Goal: Transaction & Acquisition: Book appointment/travel/reservation

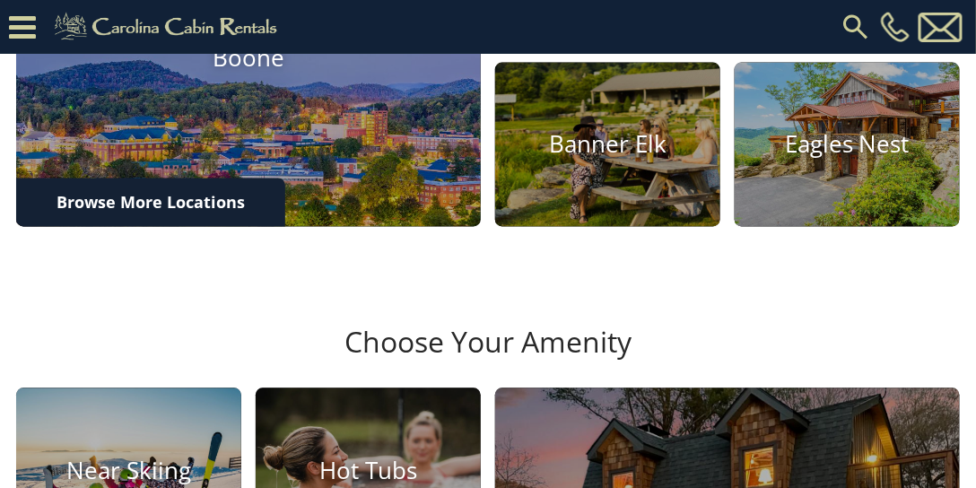
scroll to position [718, 0]
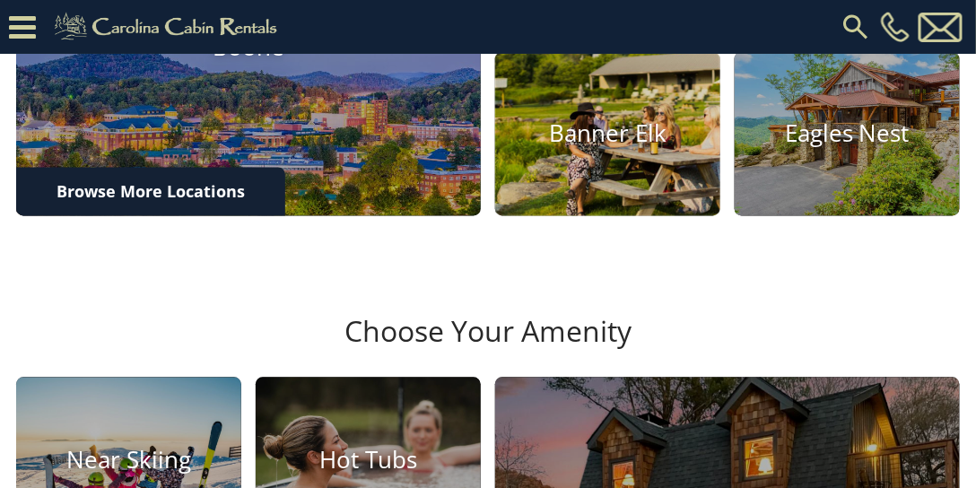
click at [637, 215] on img at bounding box center [608, 133] width 248 height 180
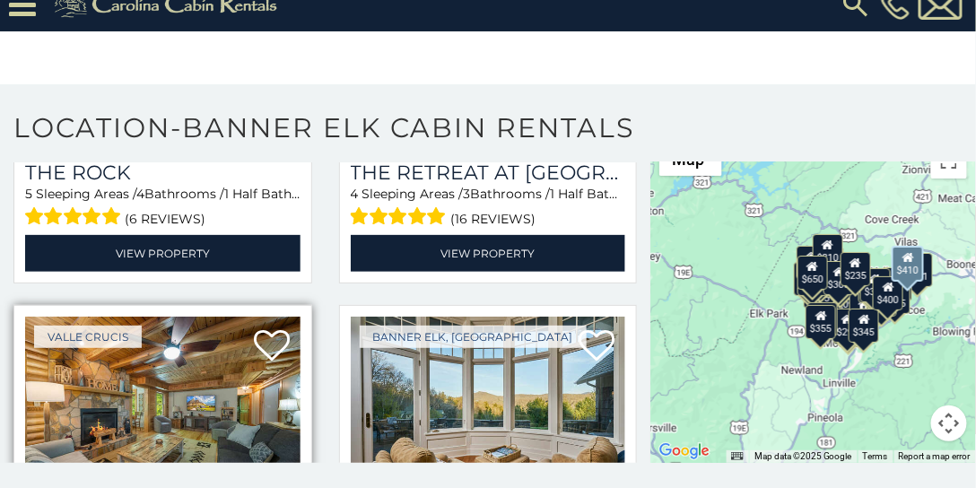
scroll to position [974, 0]
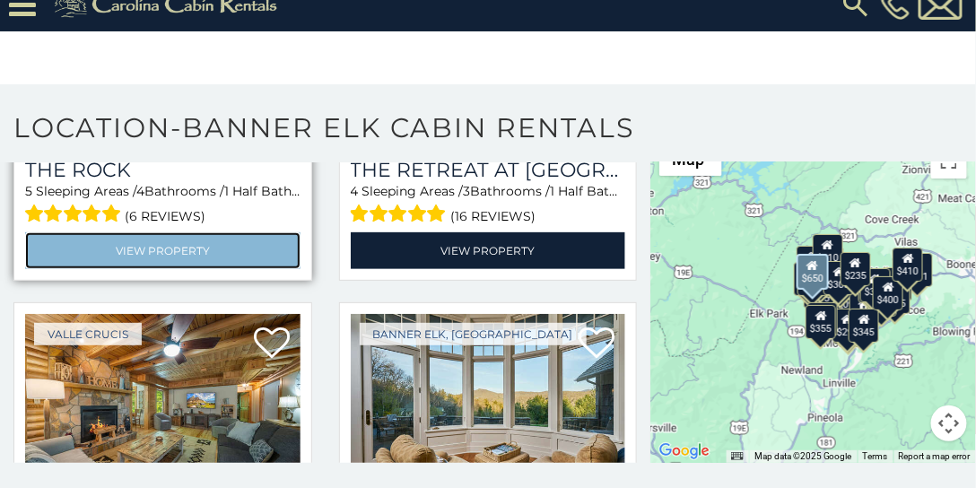
click at [170, 235] on link "View Property" at bounding box center [162, 250] width 275 height 37
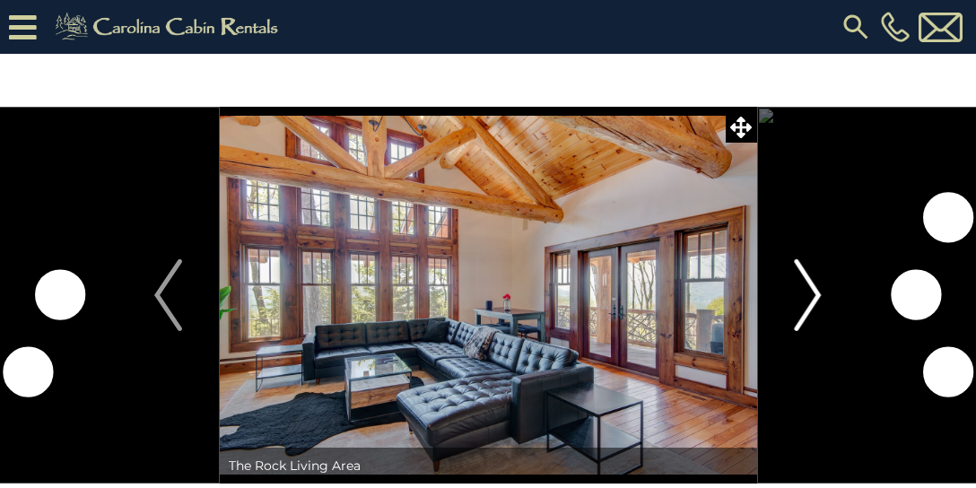
click at [802, 281] on img "Next" at bounding box center [807, 295] width 27 height 72
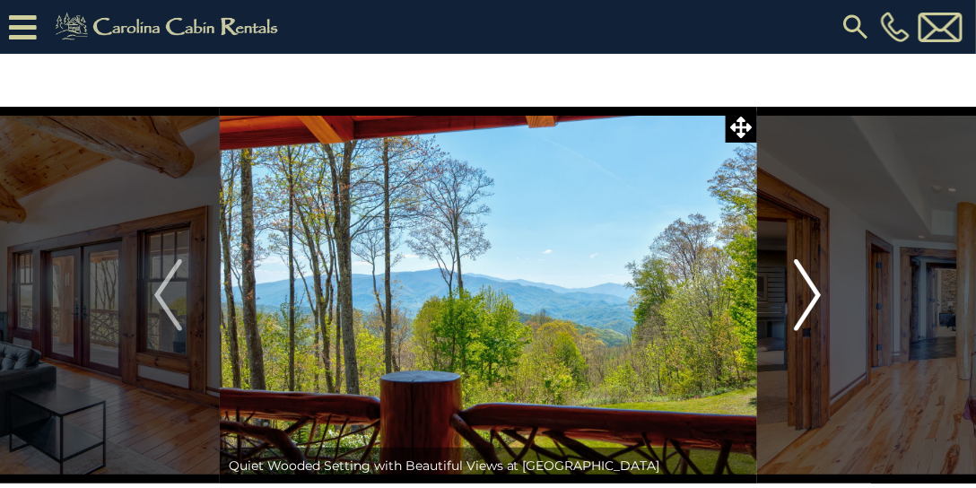
click at [805, 278] on img "Next" at bounding box center [807, 295] width 27 height 72
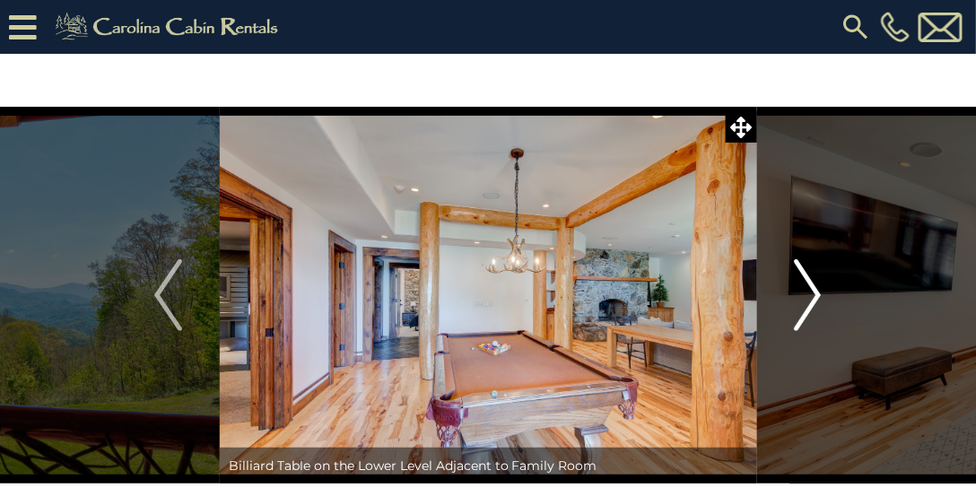
click at [807, 276] on img "Next" at bounding box center [807, 295] width 27 height 72
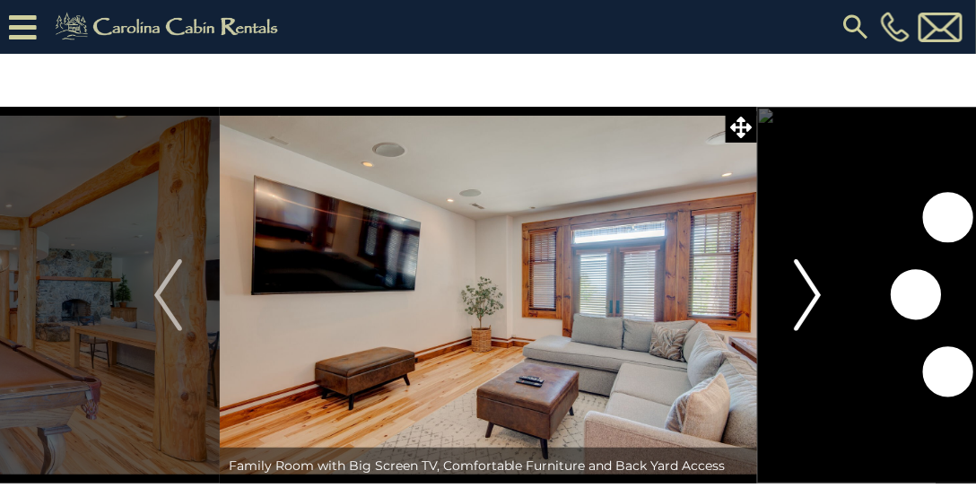
click at [810, 275] on img "Next" at bounding box center [807, 295] width 27 height 72
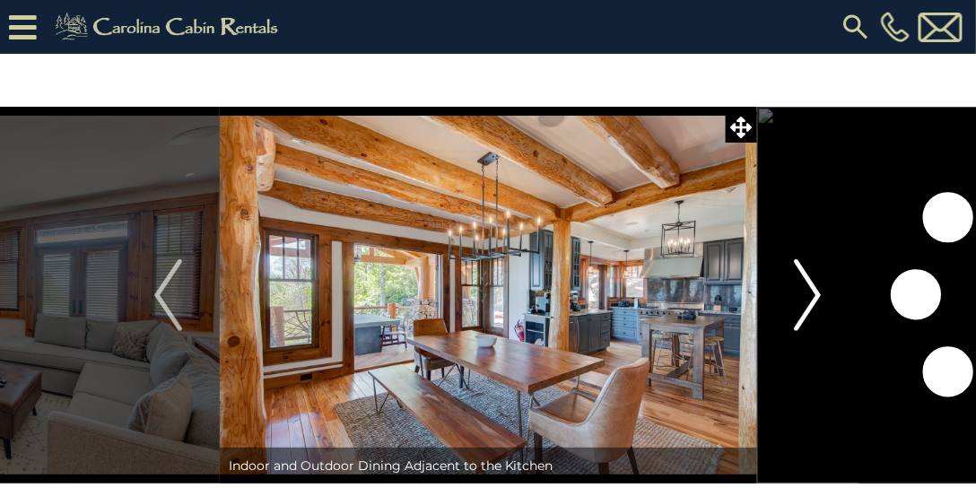
click at [812, 275] on img "Next" at bounding box center [807, 295] width 27 height 72
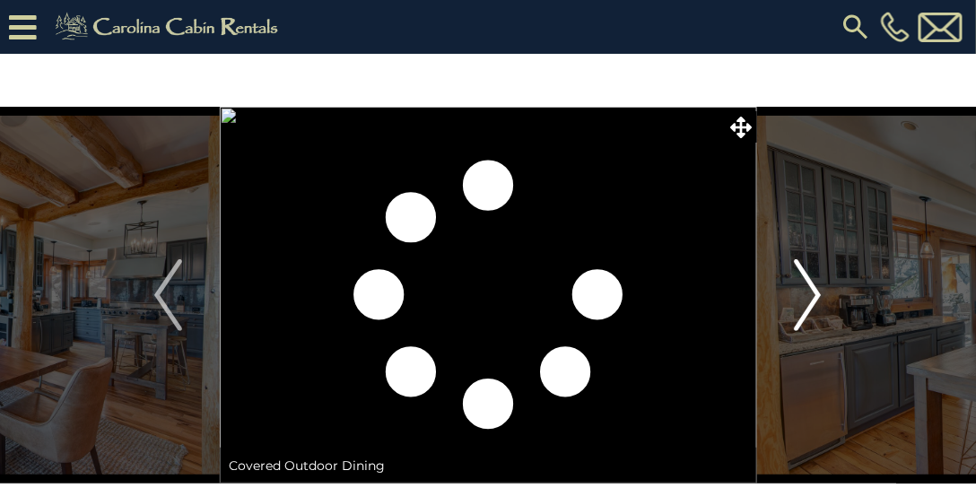
click at [802, 291] on img "Next" at bounding box center [807, 295] width 27 height 72
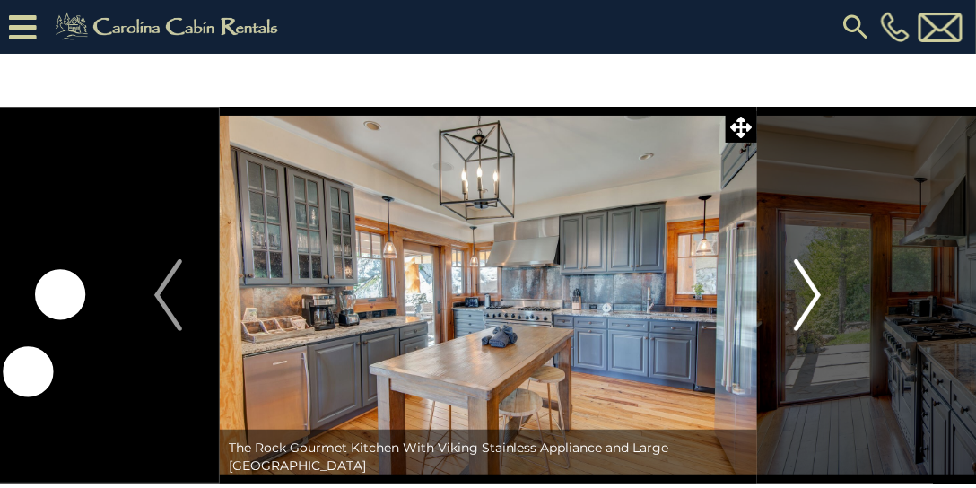
click at [802, 289] on img "Next" at bounding box center [807, 295] width 27 height 72
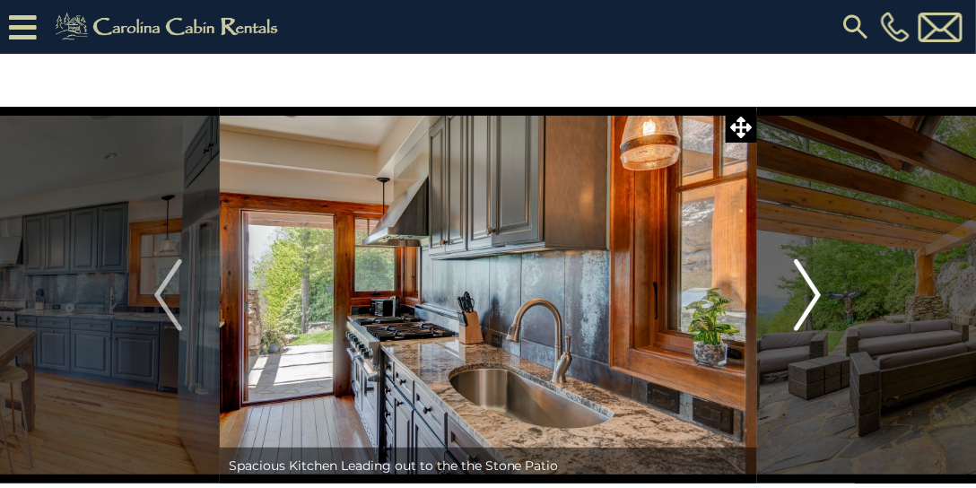
click at [802, 289] on img "Next" at bounding box center [807, 295] width 27 height 72
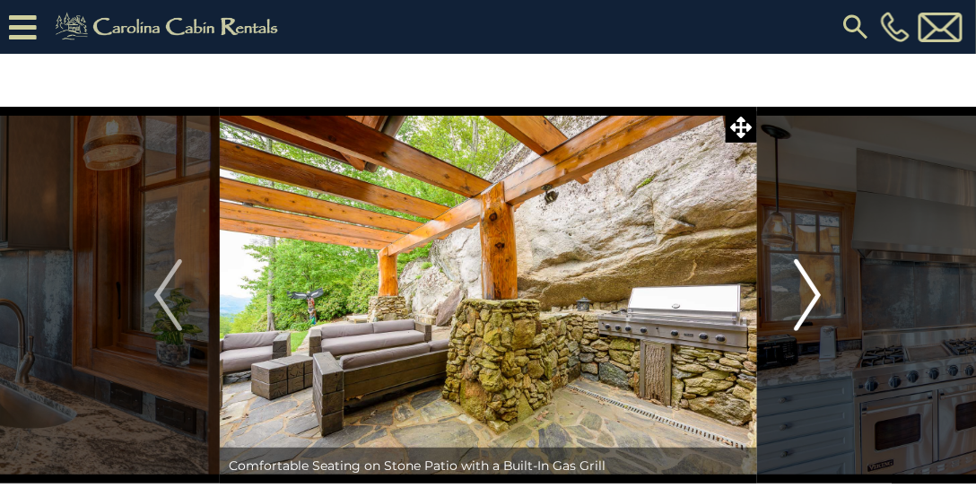
click at [802, 288] on img "Next" at bounding box center [807, 295] width 27 height 72
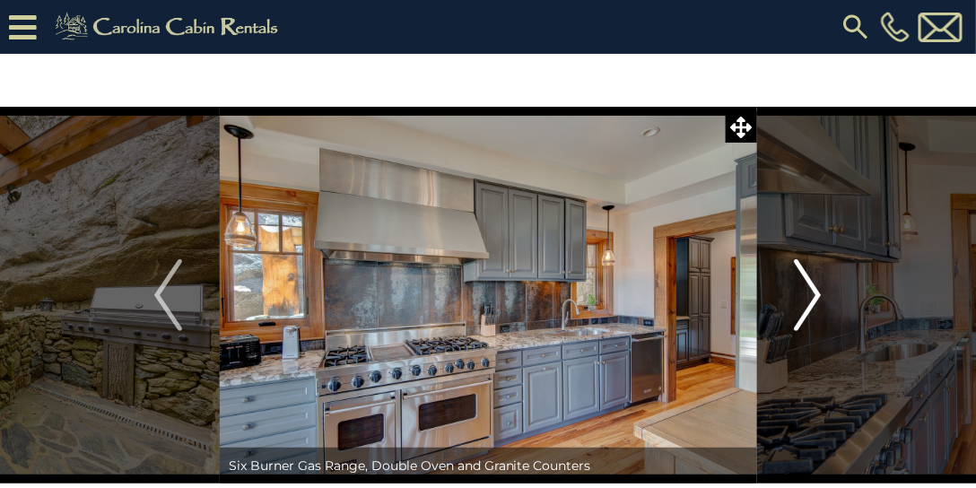
click at [802, 285] on img "Next" at bounding box center [807, 295] width 27 height 72
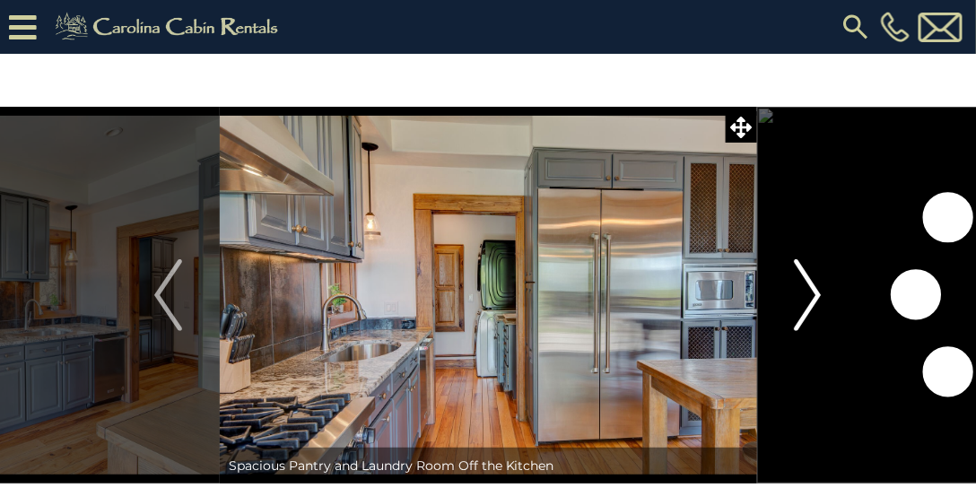
click at [802, 285] on img "Next" at bounding box center [807, 295] width 27 height 72
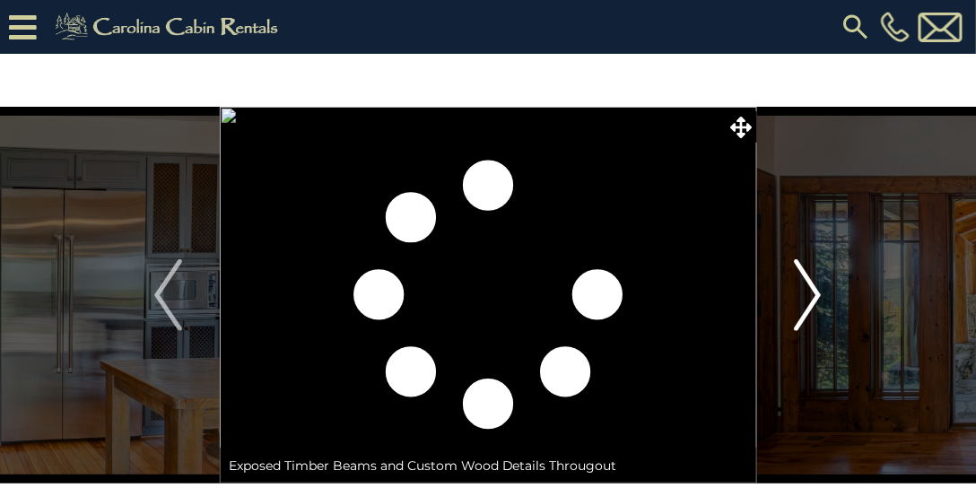
click at [802, 285] on img "Next" at bounding box center [807, 295] width 27 height 72
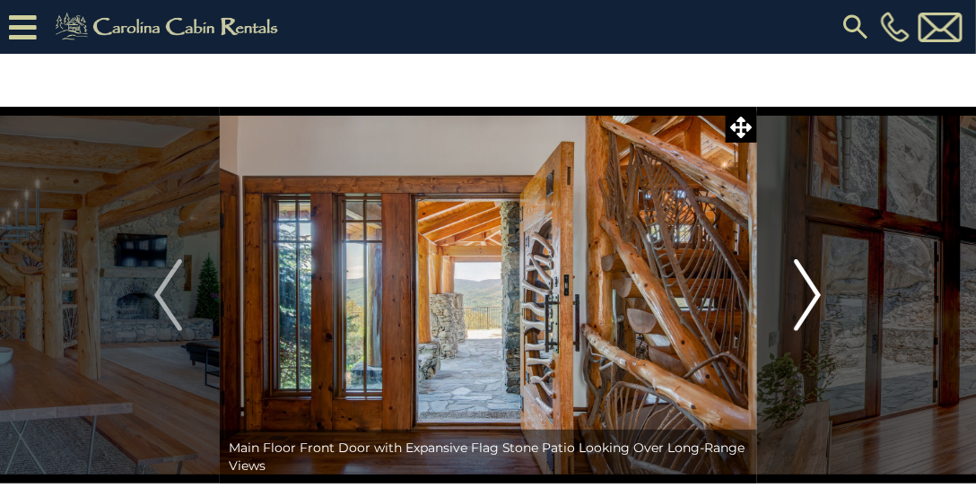
click at [802, 285] on img "Next" at bounding box center [807, 295] width 27 height 72
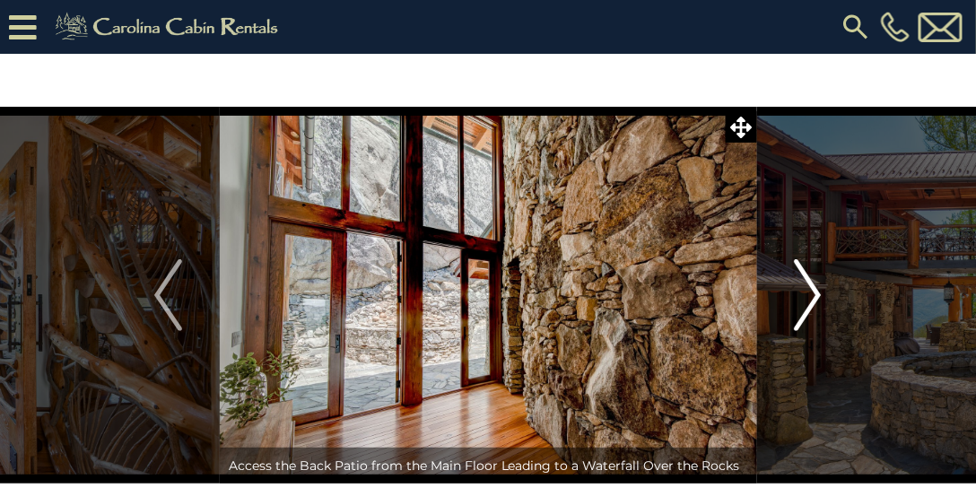
click at [802, 285] on img "Next" at bounding box center [807, 295] width 27 height 72
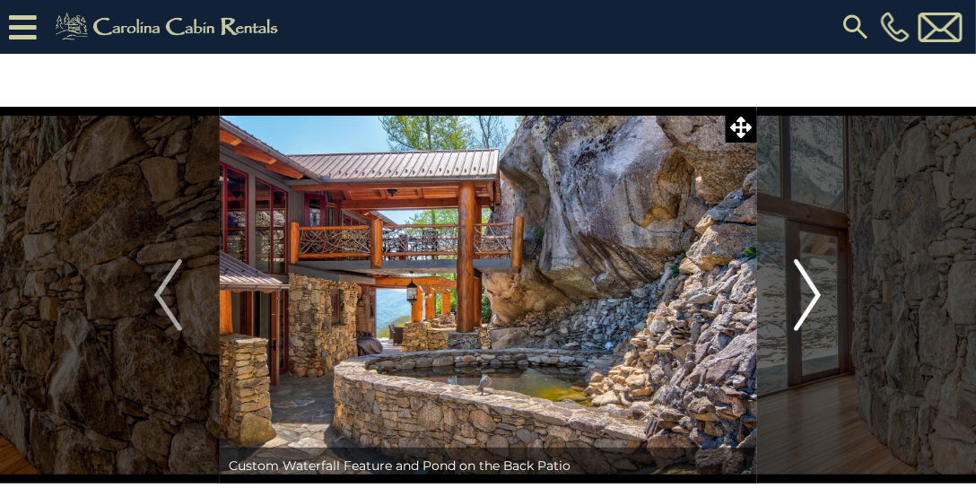
click at [802, 284] on img "Next" at bounding box center [807, 295] width 27 height 72
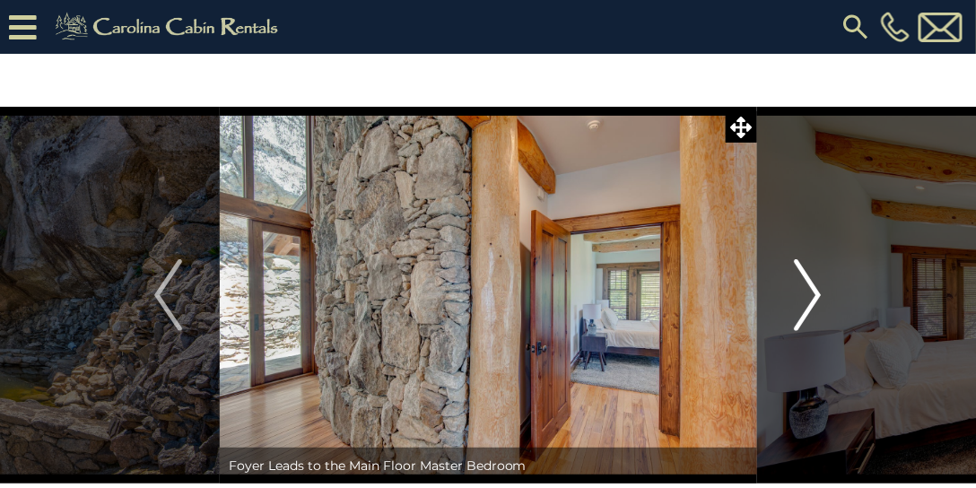
click at [802, 284] on img "Next" at bounding box center [807, 295] width 27 height 72
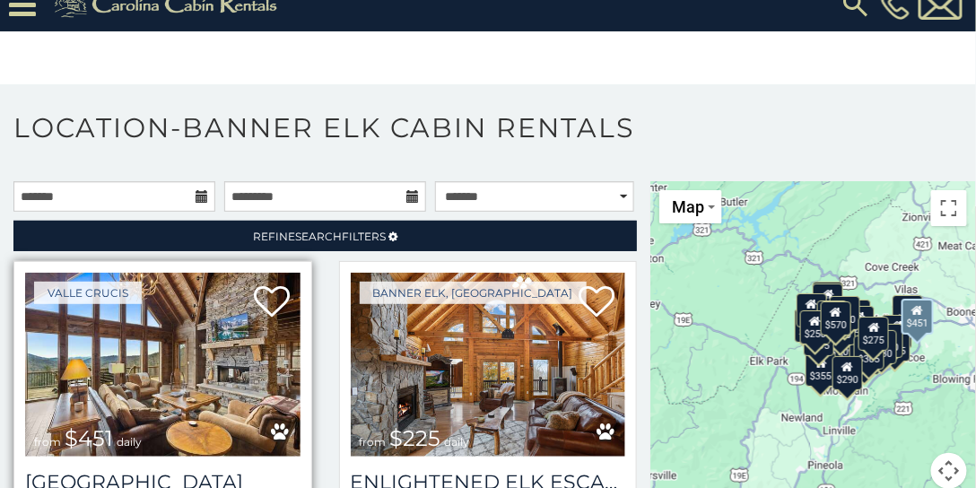
scroll to position [49, 0]
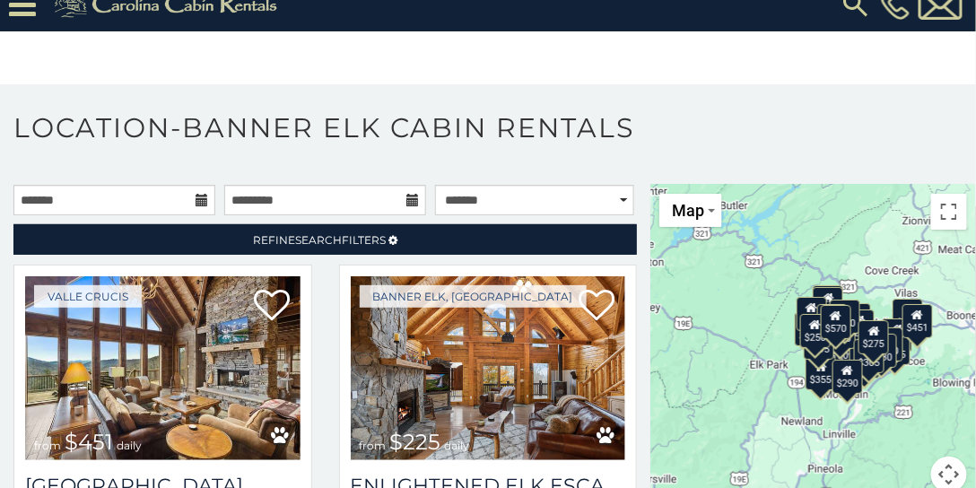
click at [196, 196] on icon at bounding box center [202, 200] width 13 height 13
click at [155, 197] on input "text" at bounding box center [114, 200] width 202 height 31
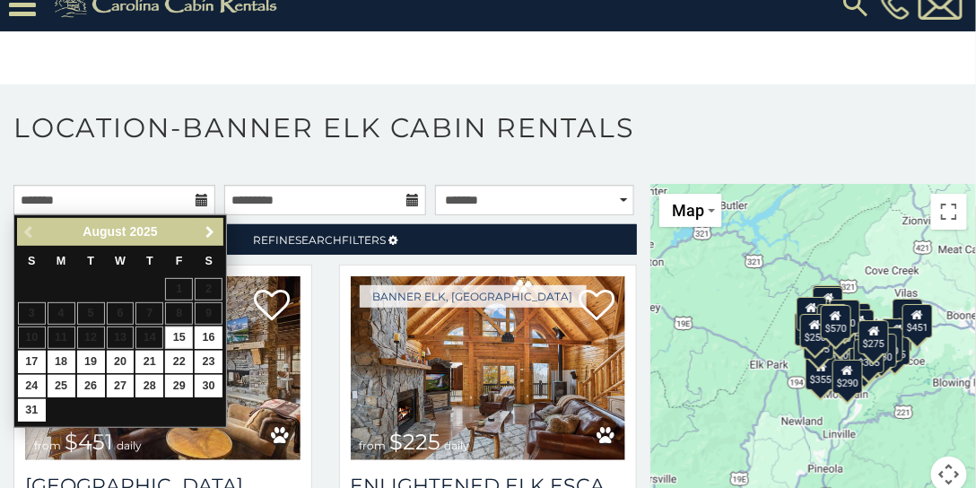
click at [206, 229] on span "Next" at bounding box center [211, 232] width 14 height 14
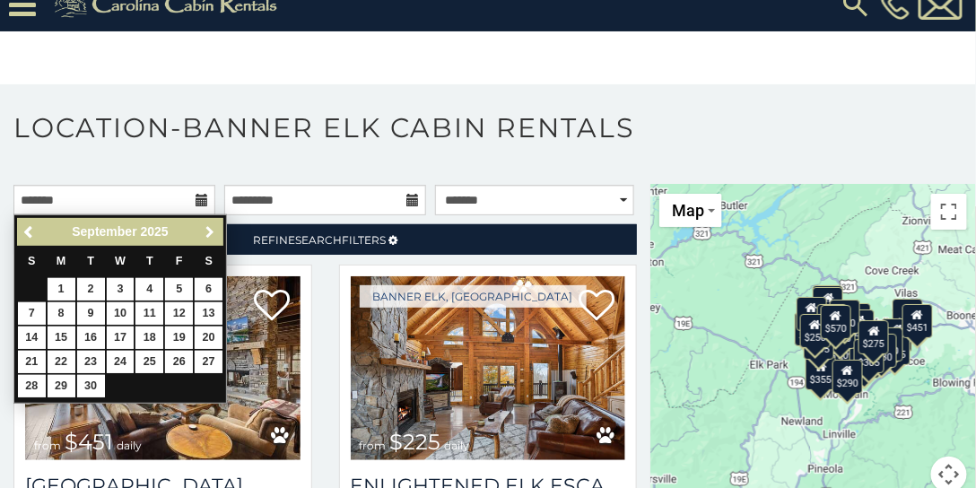
click at [206, 229] on span "Next" at bounding box center [211, 232] width 14 height 14
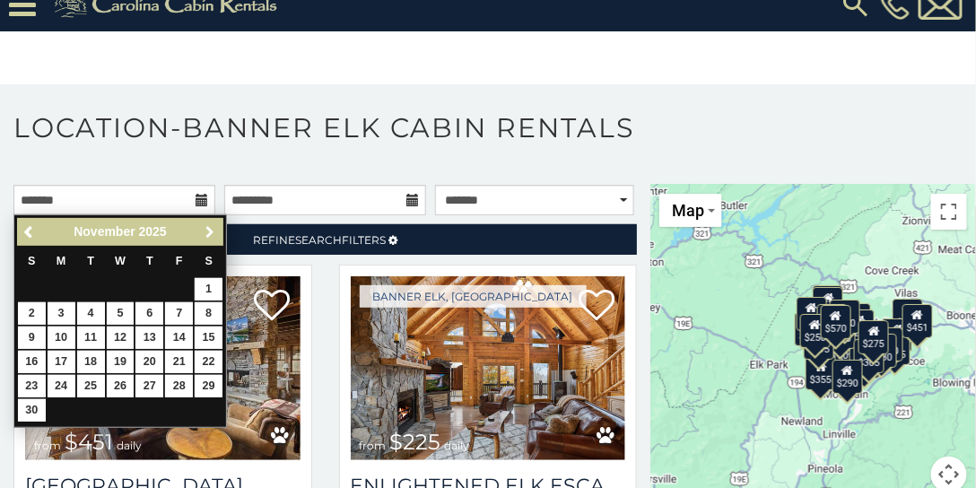
click at [206, 229] on span "Next" at bounding box center [211, 232] width 14 height 14
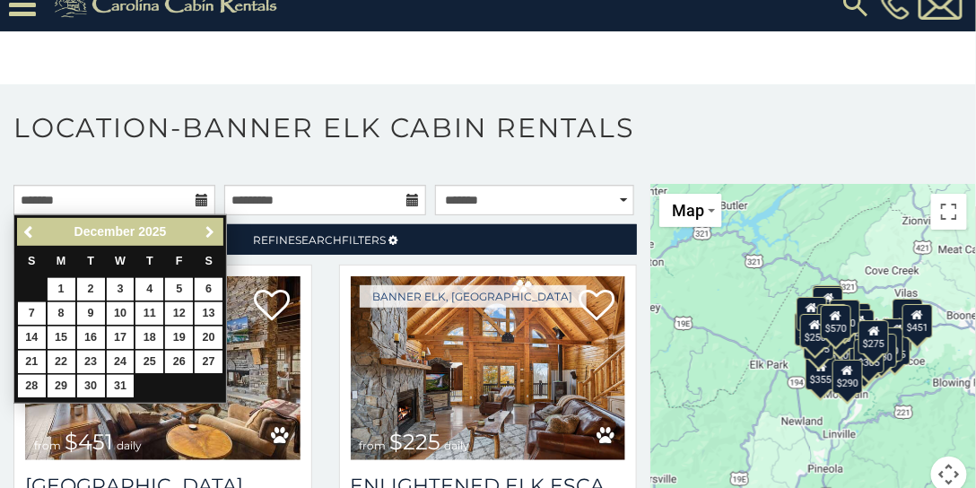
click at [206, 229] on span "Next" at bounding box center [211, 232] width 14 height 14
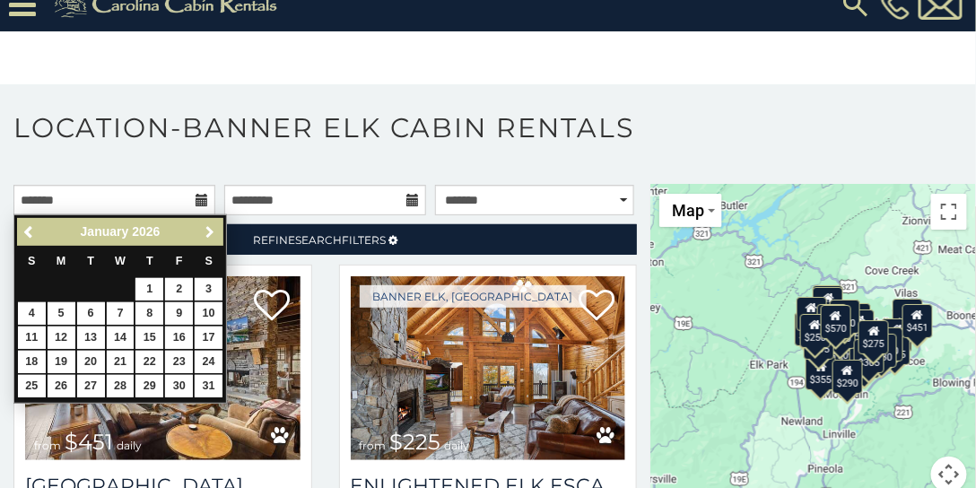
click at [206, 229] on span "Next" at bounding box center [211, 232] width 14 height 14
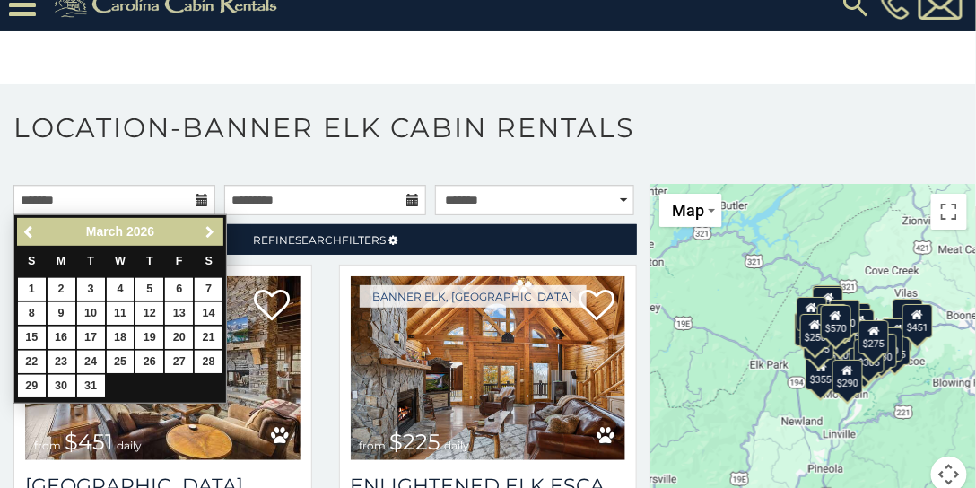
click at [206, 229] on span "Next" at bounding box center [211, 232] width 14 height 14
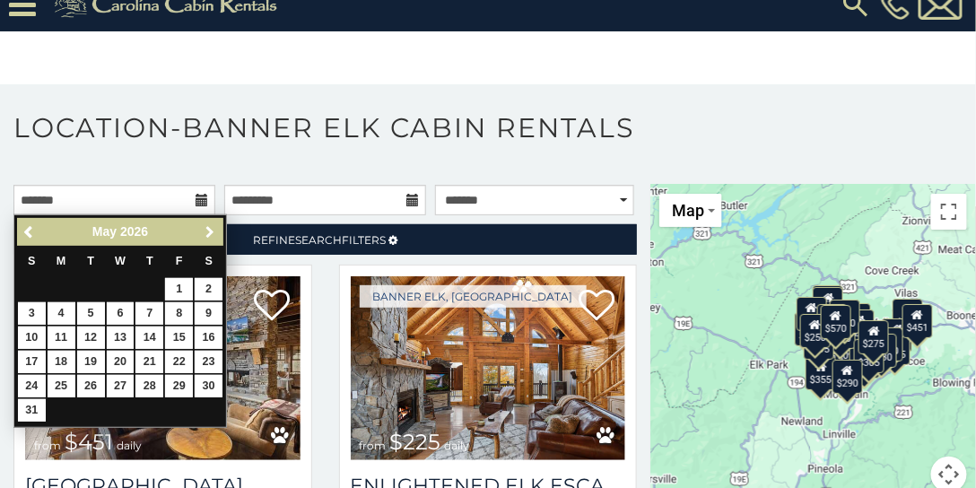
click at [206, 228] on span "Next" at bounding box center [211, 232] width 14 height 14
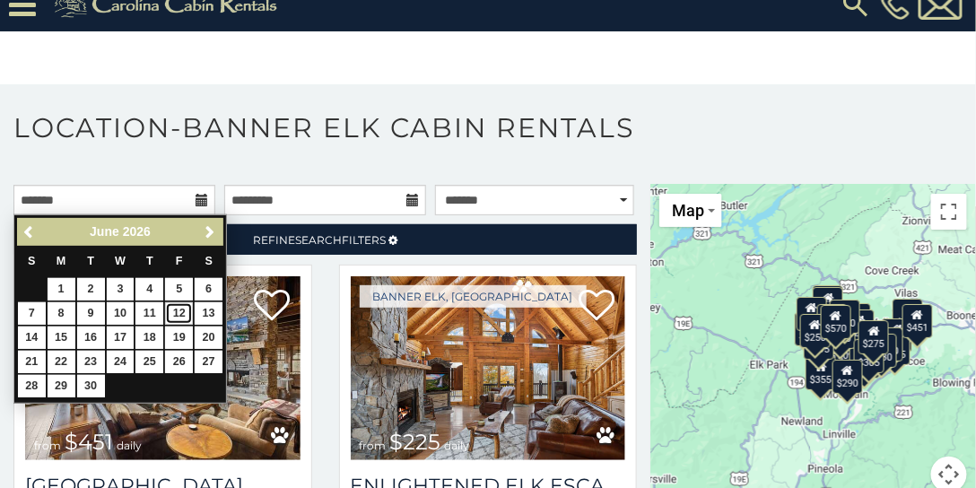
click at [178, 309] on link "12" at bounding box center [179, 313] width 28 height 22
type input "**********"
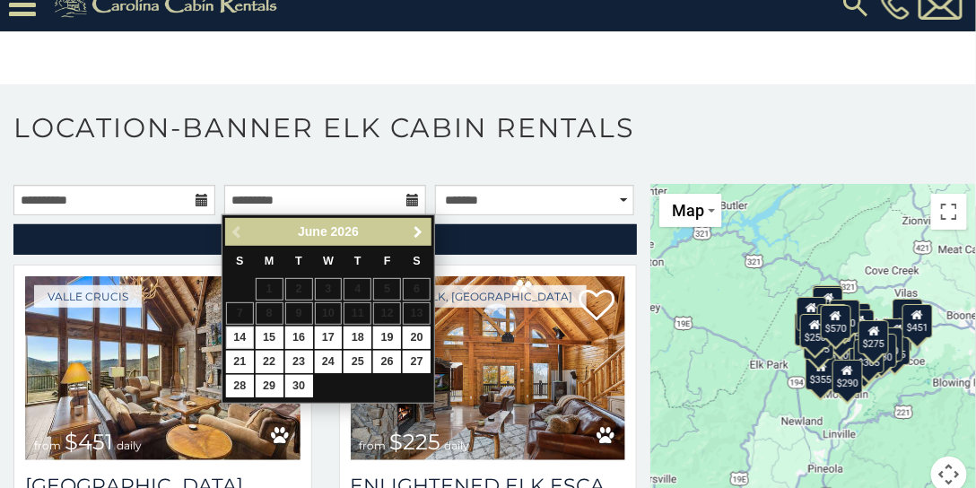
click at [417, 230] on span "Next" at bounding box center [419, 232] width 14 height 14
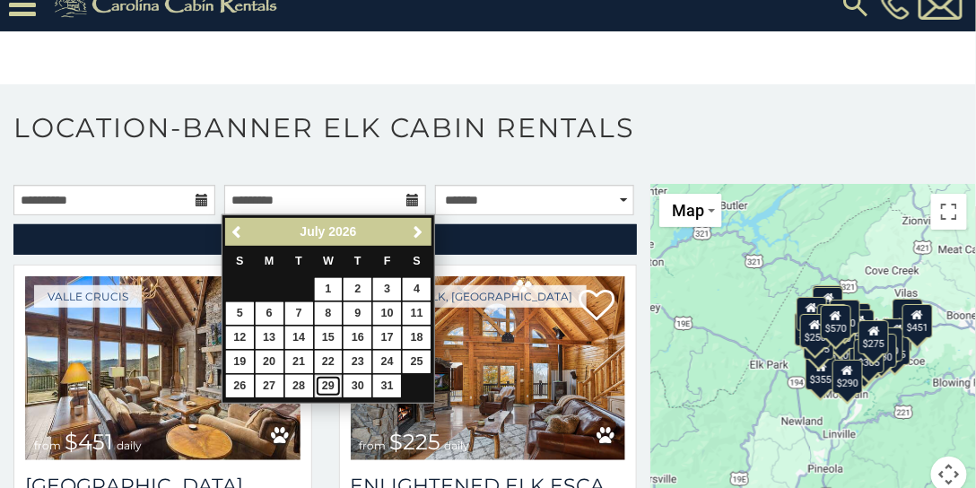
click at [325, 381] on link "29" at bounding box center [329, 386] width 28 height 22
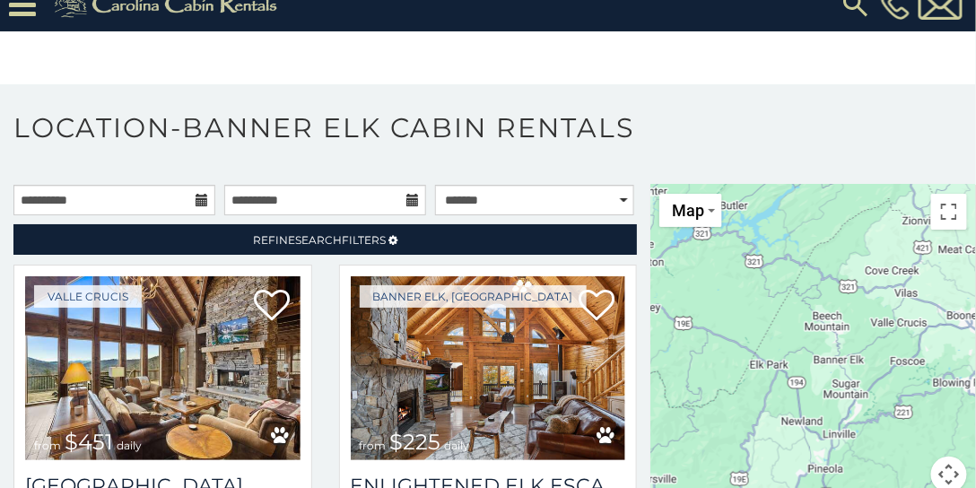
click at [406, 197] on icon at bounding box center [412, 200] width 13 height 13
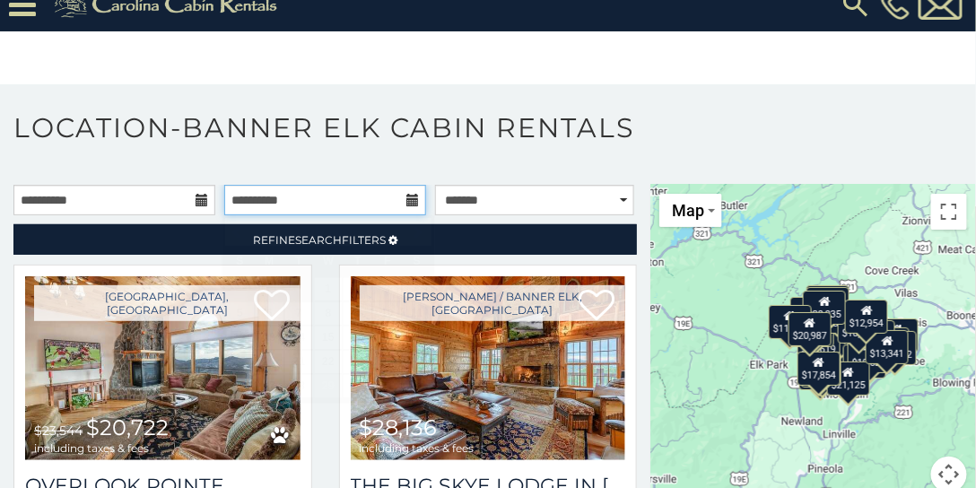
click at [398, 201] on input "**********" at bounding box center [325, 200] width 202 height 31
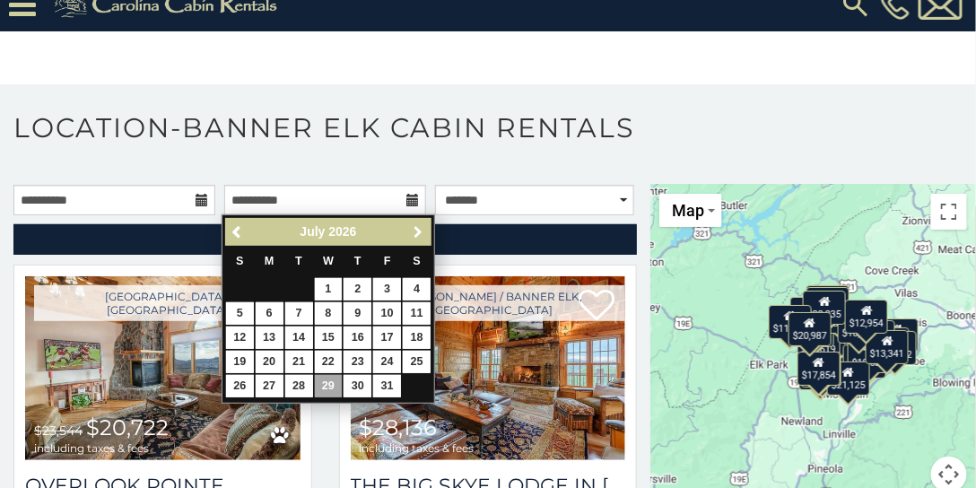
click at [422, 230] on span "Next" at bounding box center [419, 232] width 14 height 14
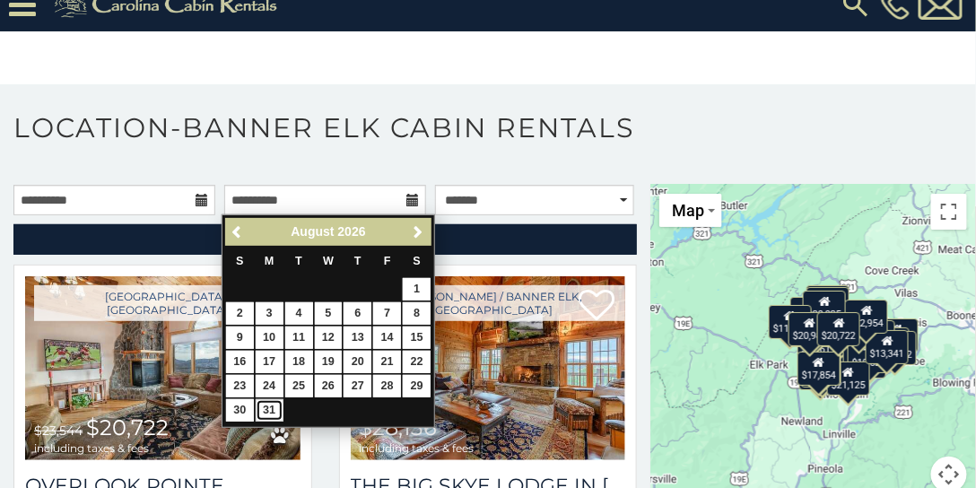
click at [271, 408] on link "31" at bounding box center [270, 410] width 28 height 22
type input "**********"
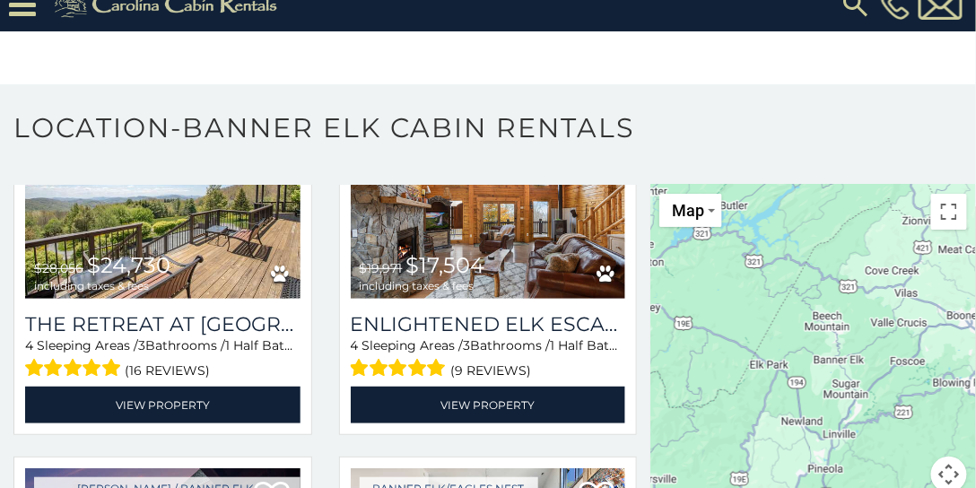
scroll to position [871, 0]
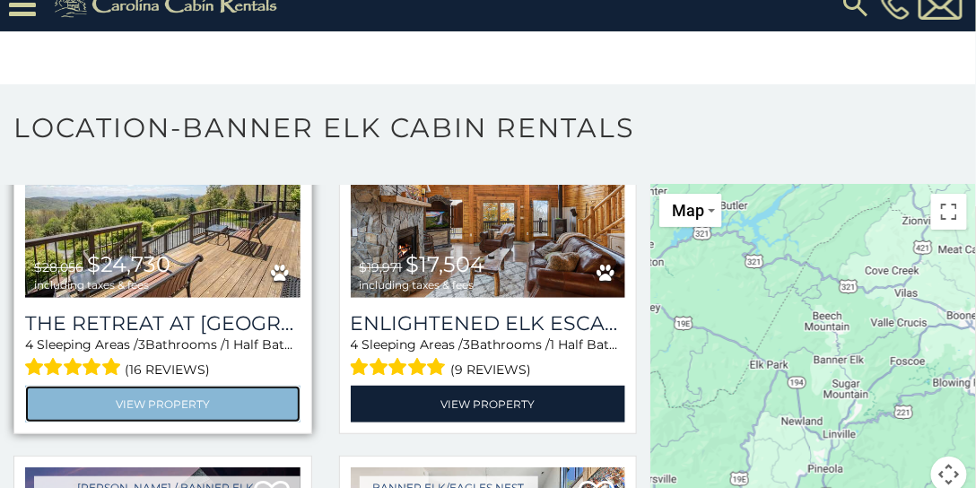
click at [153, 390] on link "View Property" at bounding box center [162, 404] width 275 height 37
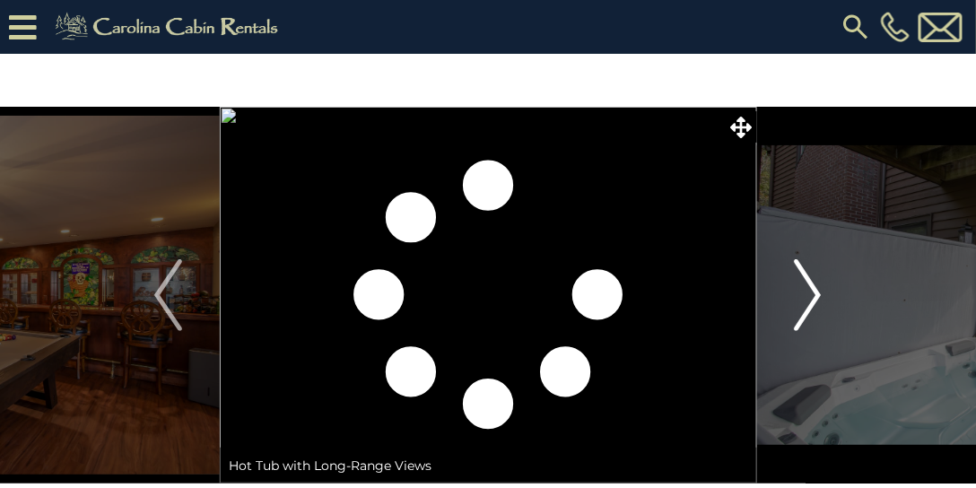
click at [804, 300] on img "Next" at bounding box center [807, 295] width 27 height 72
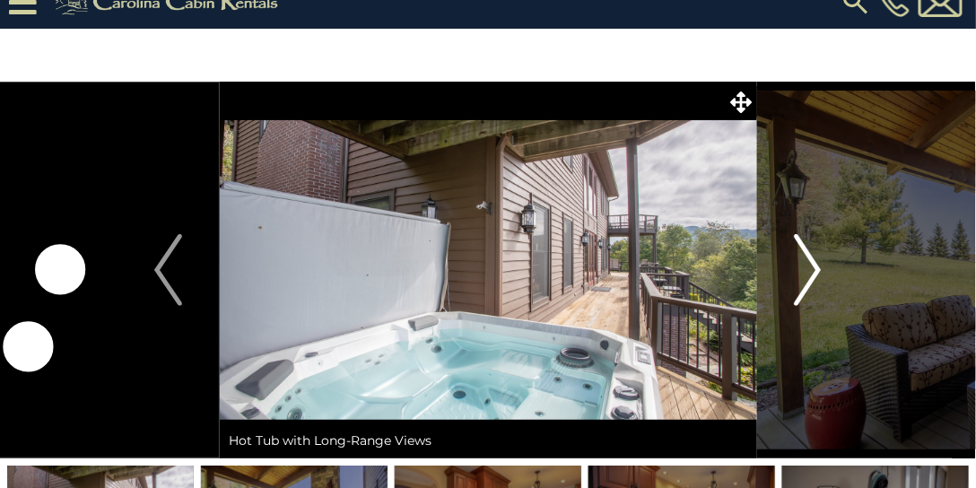
scroll to position [102, 0]
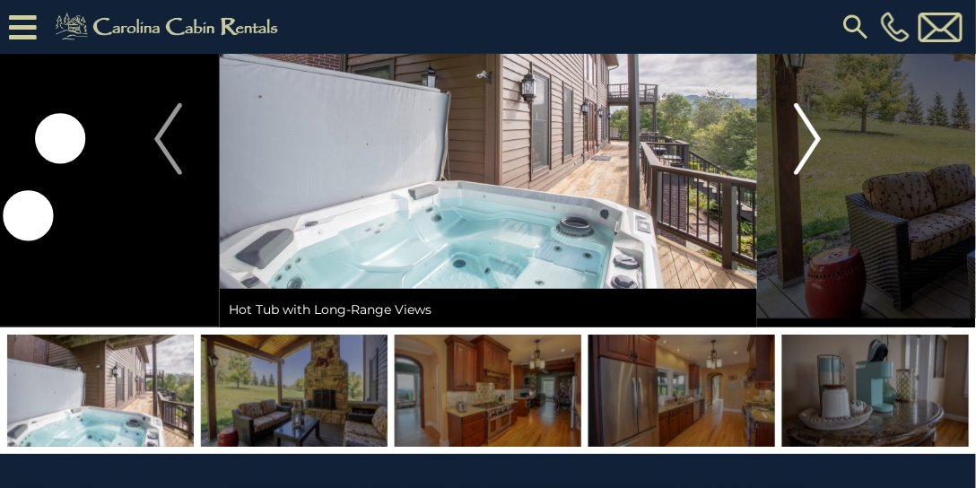
click at [799, 125] on img "Next" at bounding box center [807, 139] width 27 height 72
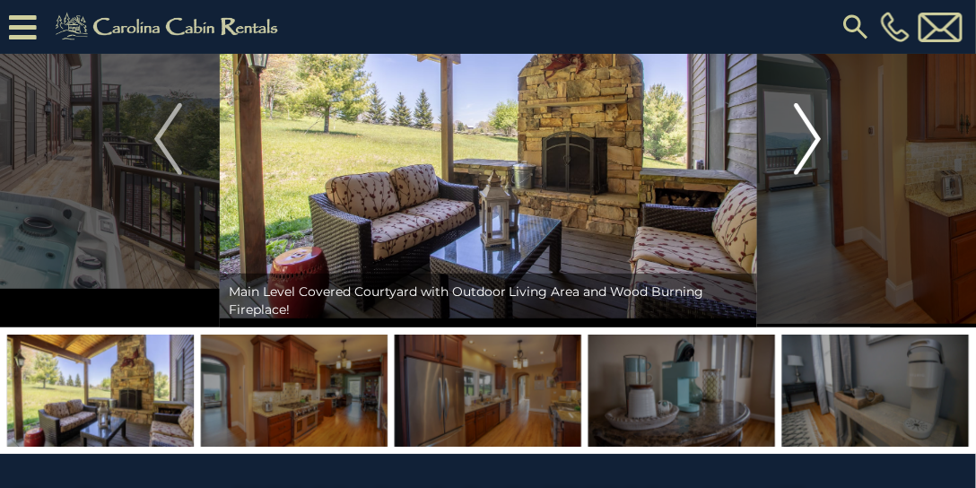
click at [799, 125] on img "Next" at bounding box center [807, 139] width 27 height 72
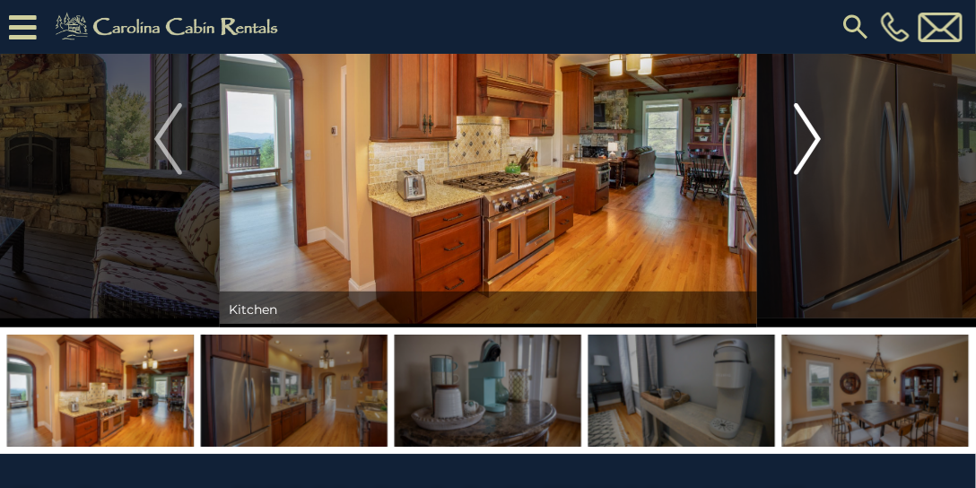
click at [800, 126] on img "Next" at bounding box center [807, 139] width 27 height 72
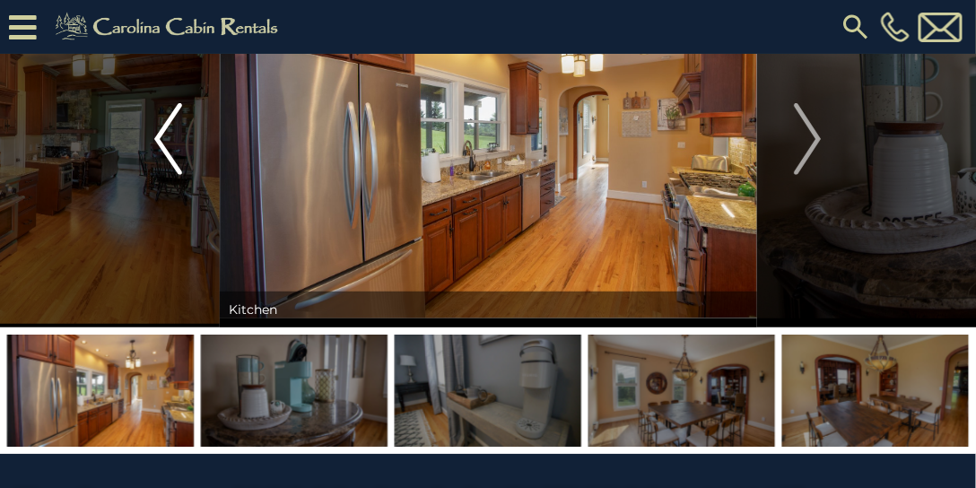
click at [151, 133] on button "Previous" at bounding box center [168, 139] width 102 height 377
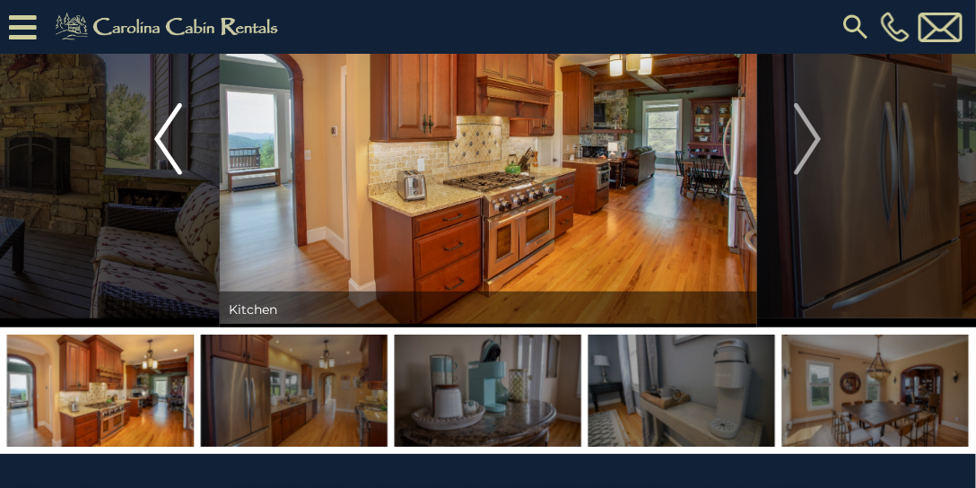
click at [158, 136] on img "Previous" at bounding box center [167, 139] width 27 height 72
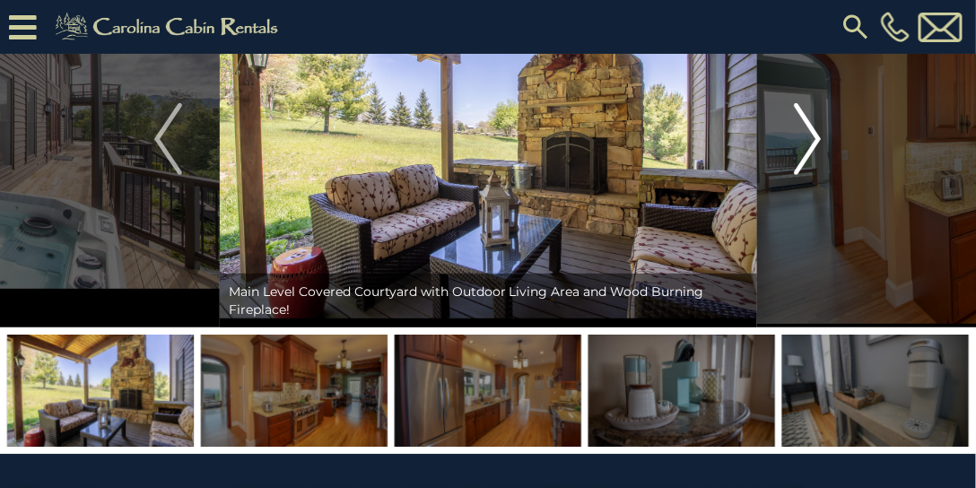
click at [808, 133] on img "Next" at bounding box center [807, 139] width 27 height 72
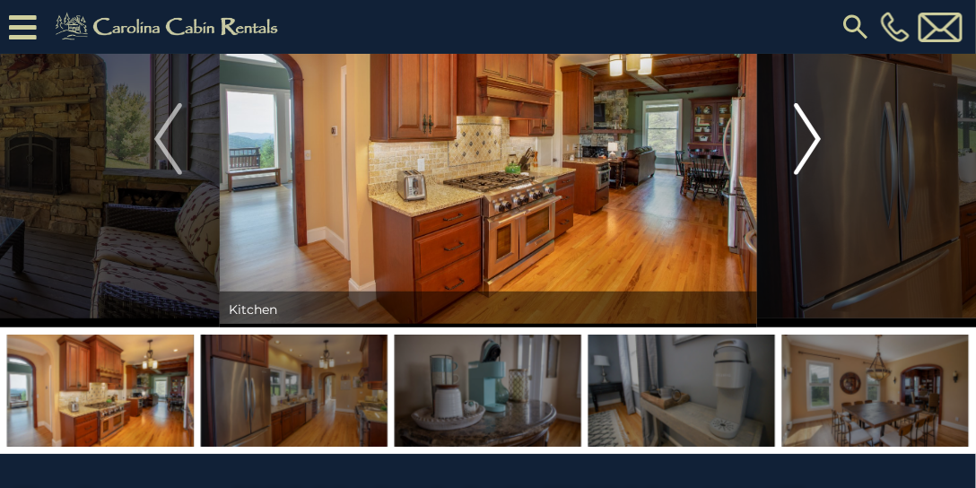
click at [808, 133] on img "Next" at bounding box center [807, 139] width 27 height 72
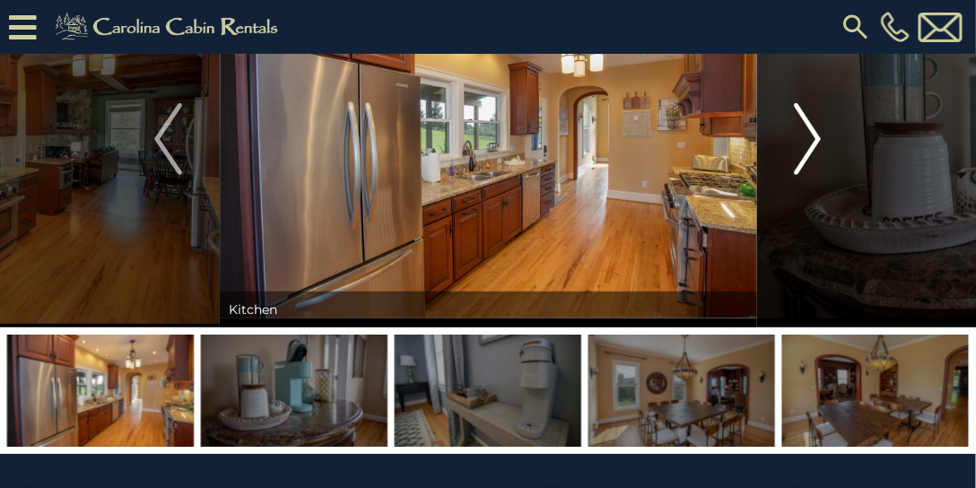
click at [808, 133] on img "Next" at bounding box center [807, 139] width 27 height 72
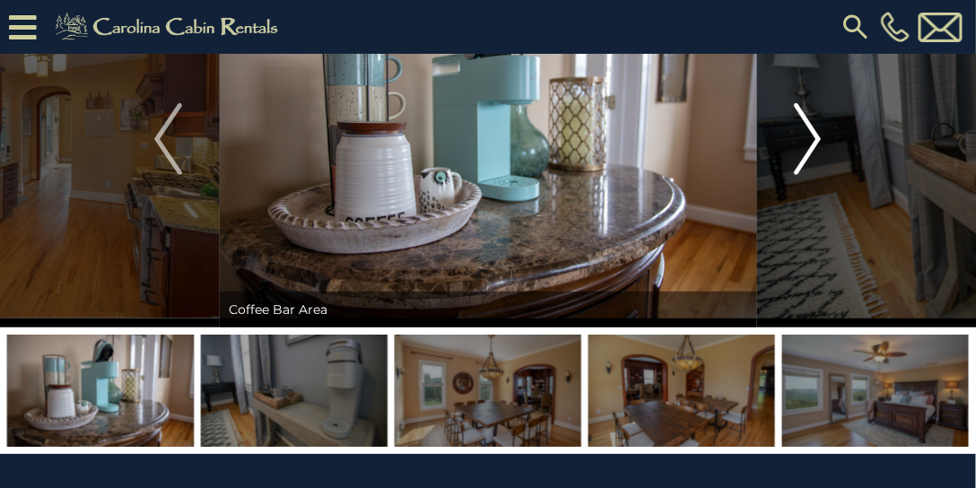
click at [808, 133] on img "Next" at bounding box center [807, 139] width 27 height 72
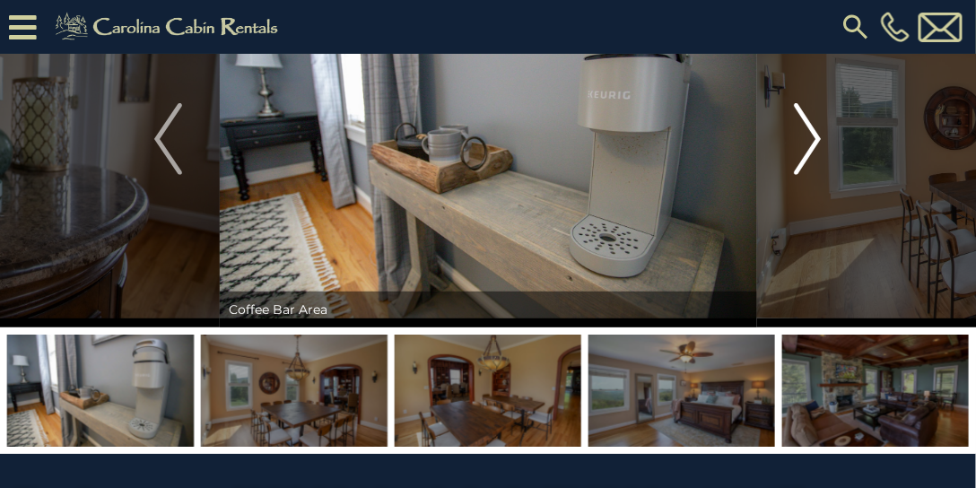
click at [809, 133] on img "Next" at bounding box center [807, 139] width 27 height 72
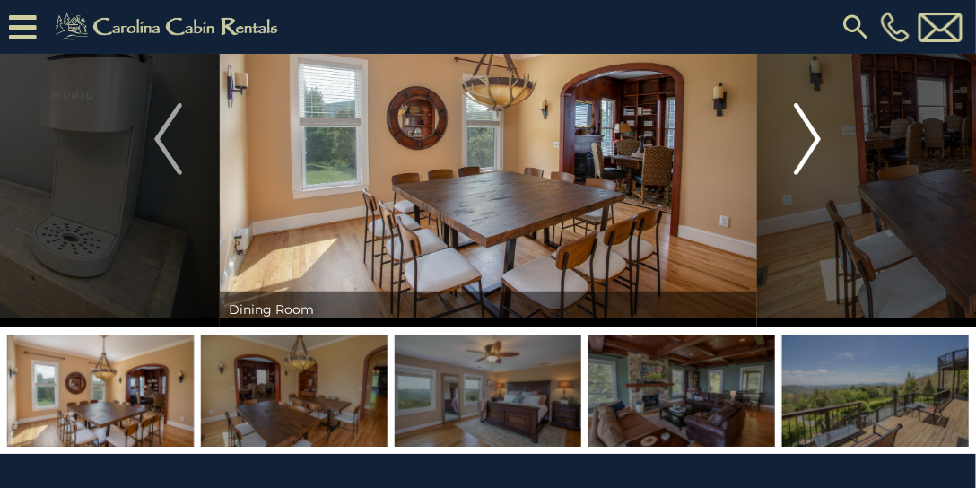
click at [809, 133] on img "Next" at bounding box center [807, 139] width 27 height 72
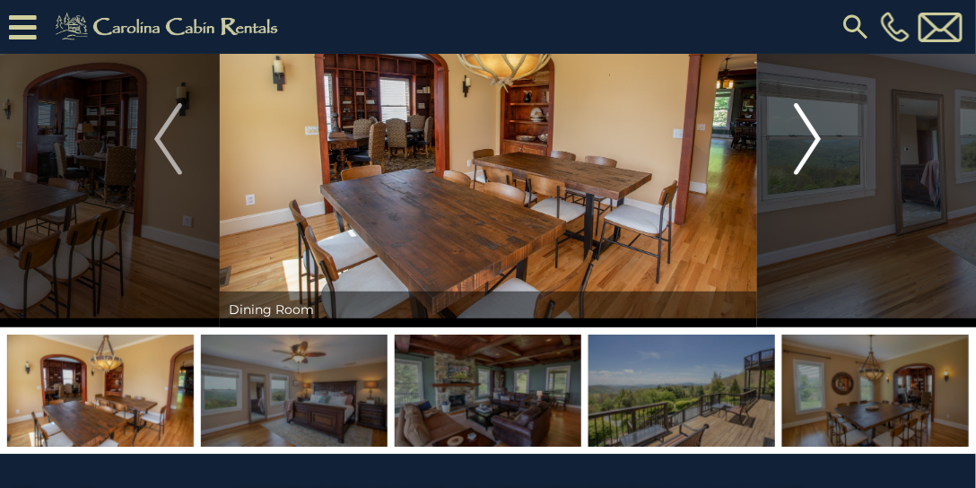
click at [810, 133] on img "Next" at bounding box center [807, 139] width 27 height 72
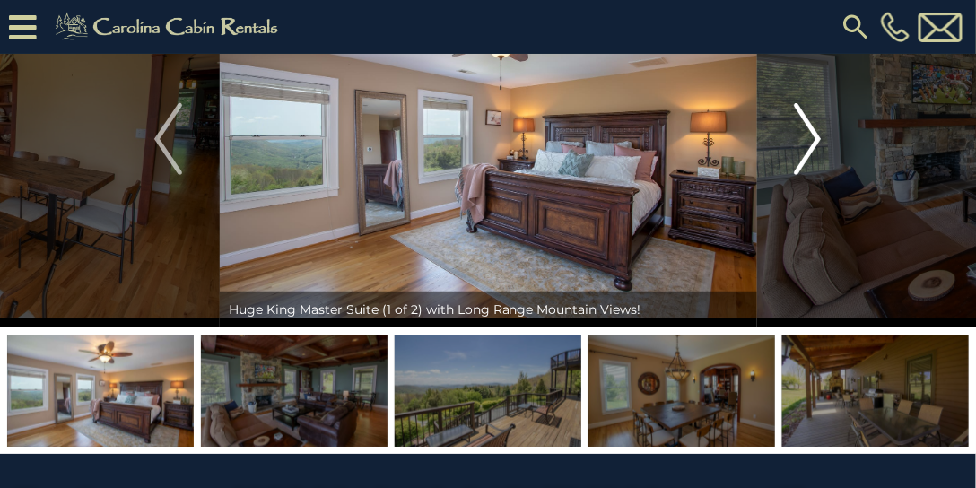
click at [810, 133] on img "Next" at bounding box center [807, 139] width 27 height 72
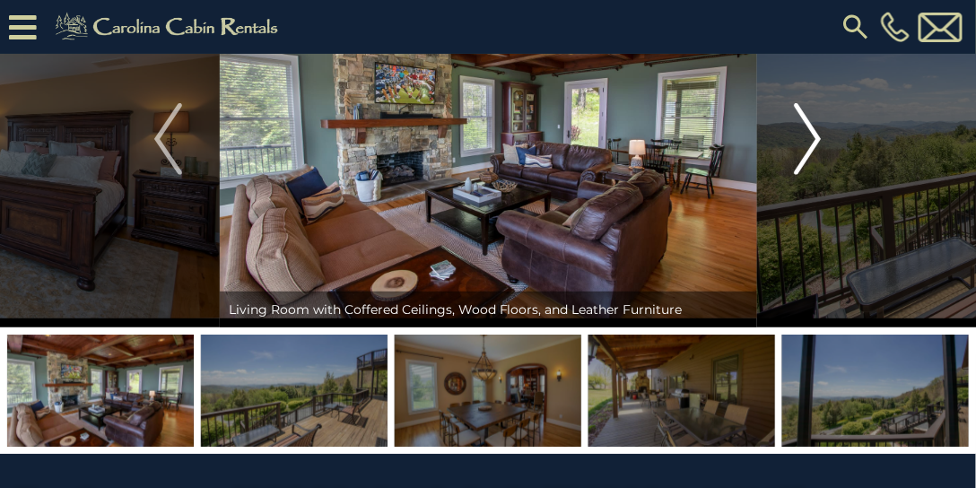
click at [810, 133] on img "Next" at bounding box center [807, 139] width 27 height 72
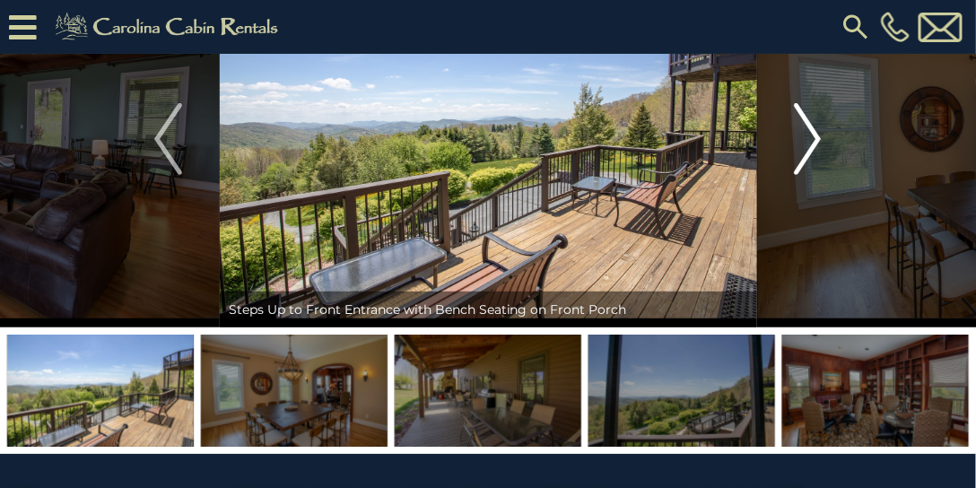
click at [810, 133] on img "Next" at bounding box center [807, 139] width 27 height 72
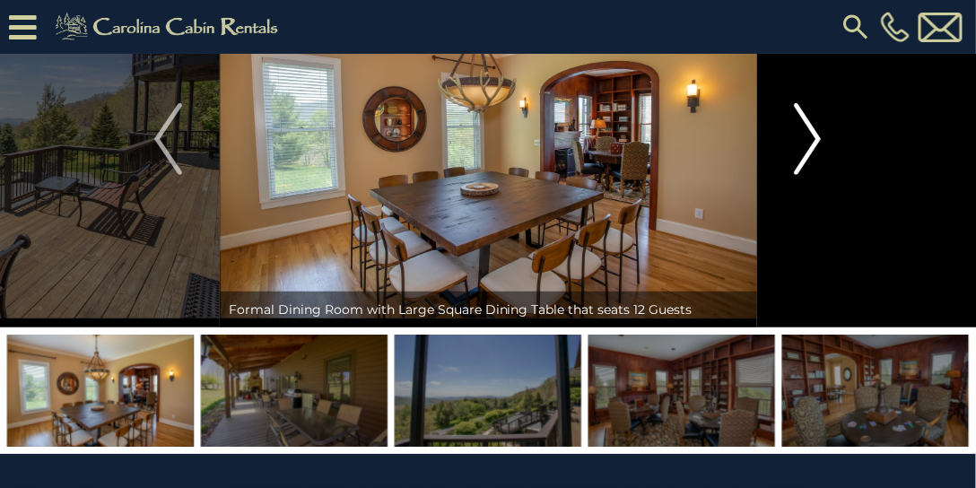
click at [810, 133] on img "Next" at bounding box center [807, 139] width 27 height 72
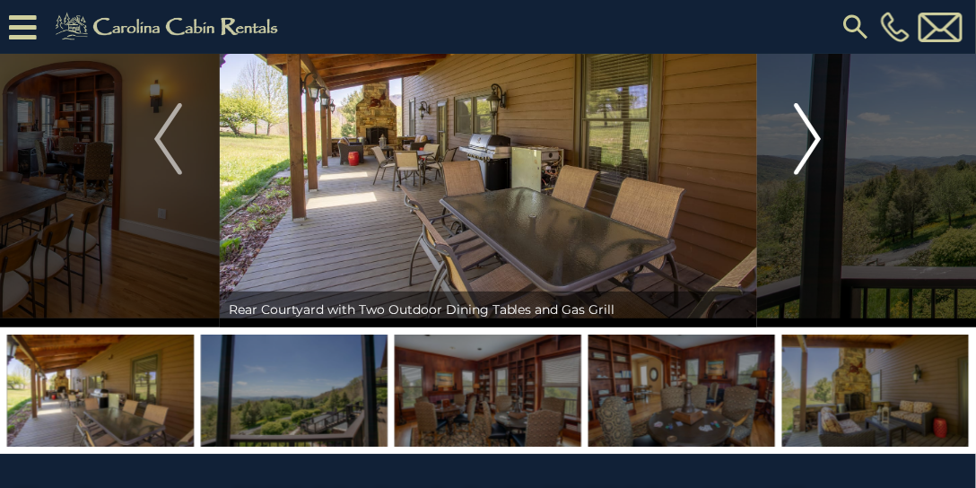
click at [810, 133] on img "Next" at bounding box center [807, 139] width 27 height 72
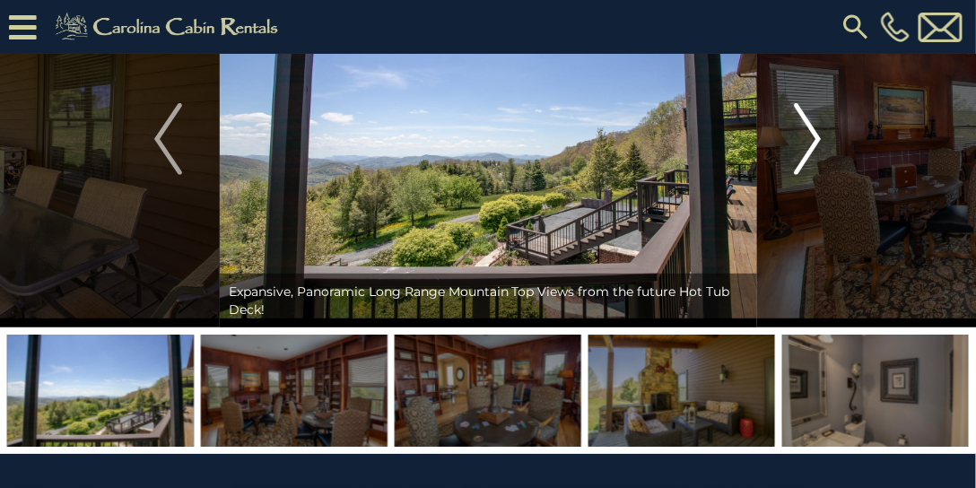
click at [810, 131] on img "Next" at bounding box center [807, 139] width 27 height 72
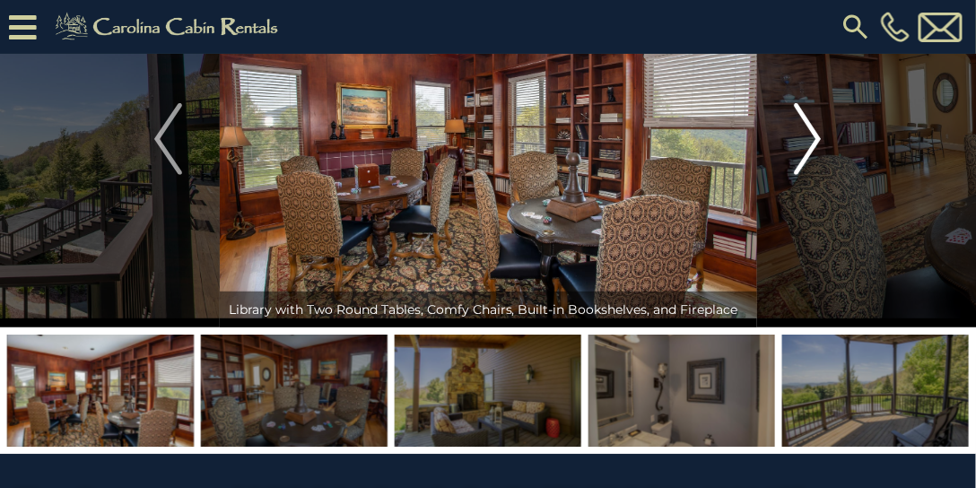
click at [811, 130] on img "Next" at bounding box center [807, 139] width 27 height 72
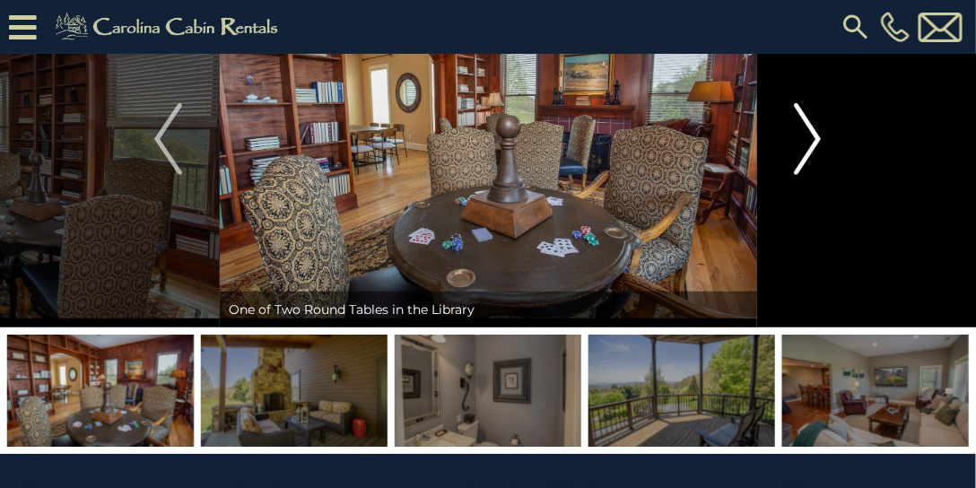
click at [811, 130] on img "Next" at bounding box center [807, 139] width 27 height 72
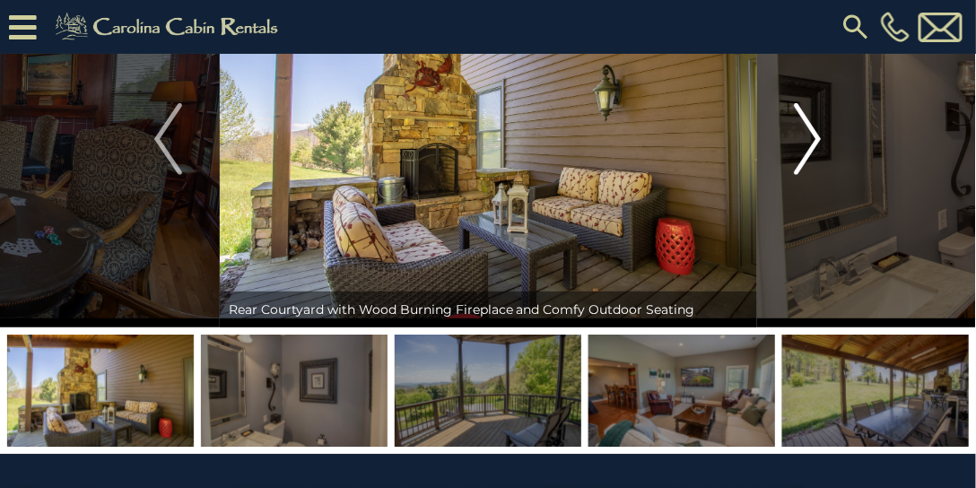
click at [811, 130] on img "Next" at bounding box center [807, 139] width 27 height 72
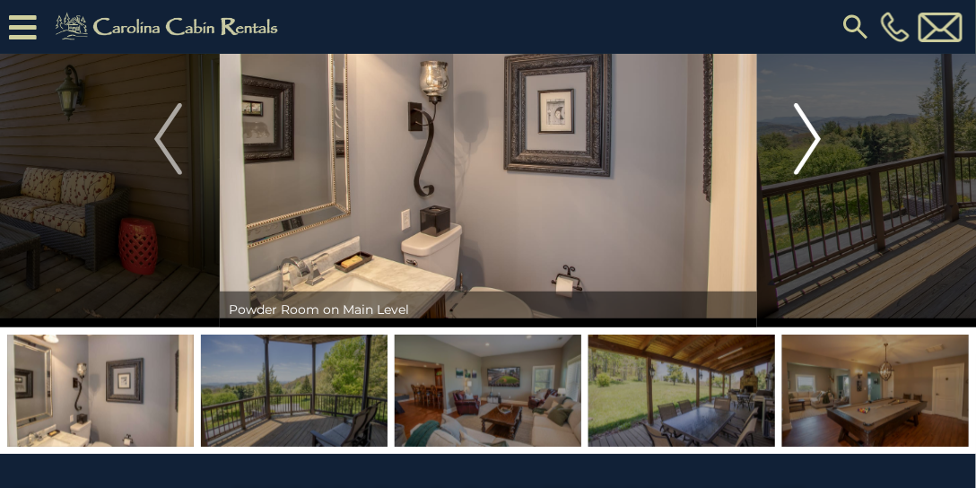
click at [812, 130] on img "Next" at bounding box center [807, 139] width 27 height 72
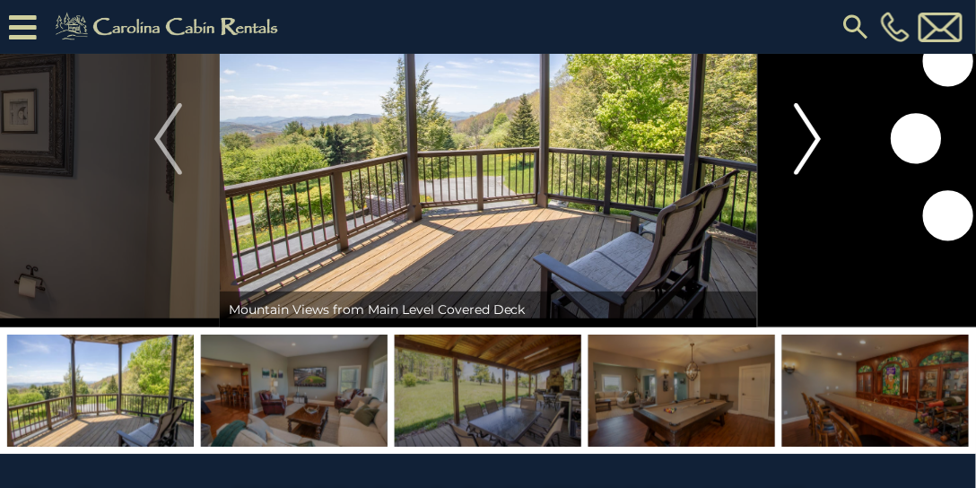
click at [812, 129] on img "Next" at bounding box center [807, 139] width 27 height 72
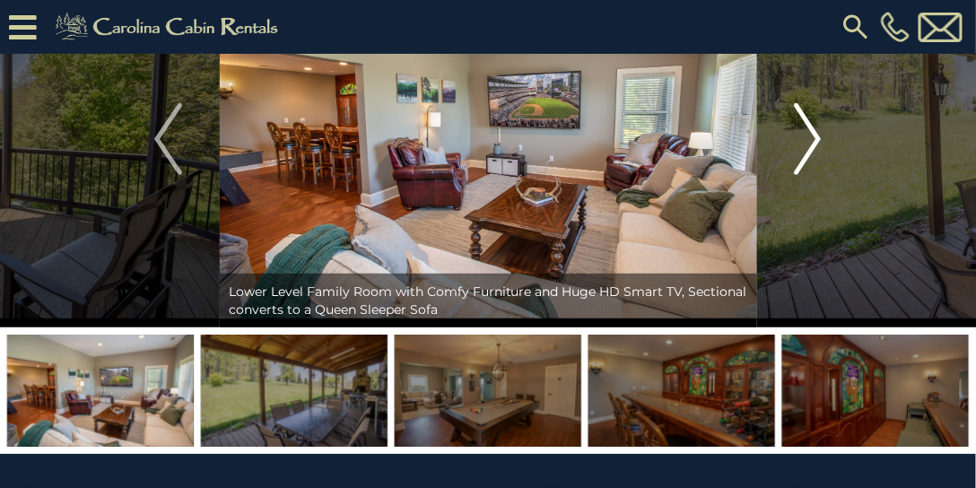
click at [813, 128] on img "Next" at bounding box center [807, 139] width 27 height 72
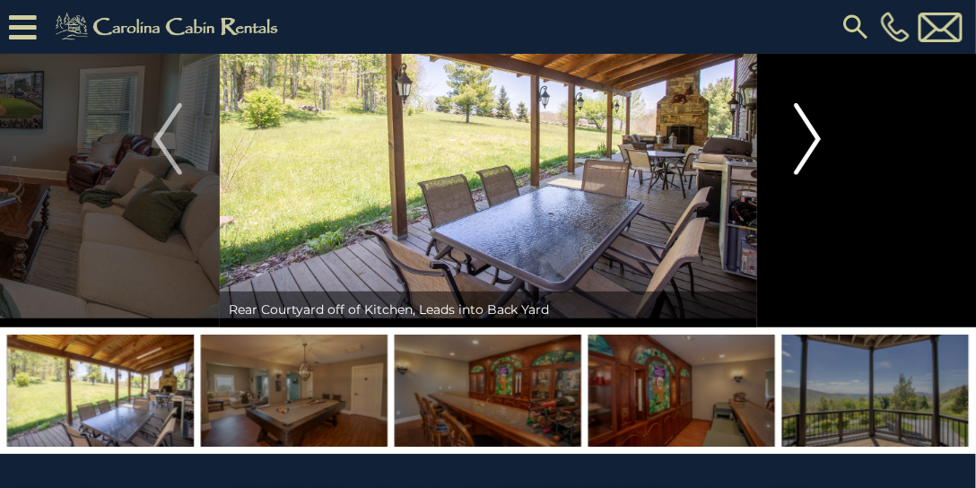
click at [815, 127] on img "Next" at bounding box center [807, 139] width 27 height 72
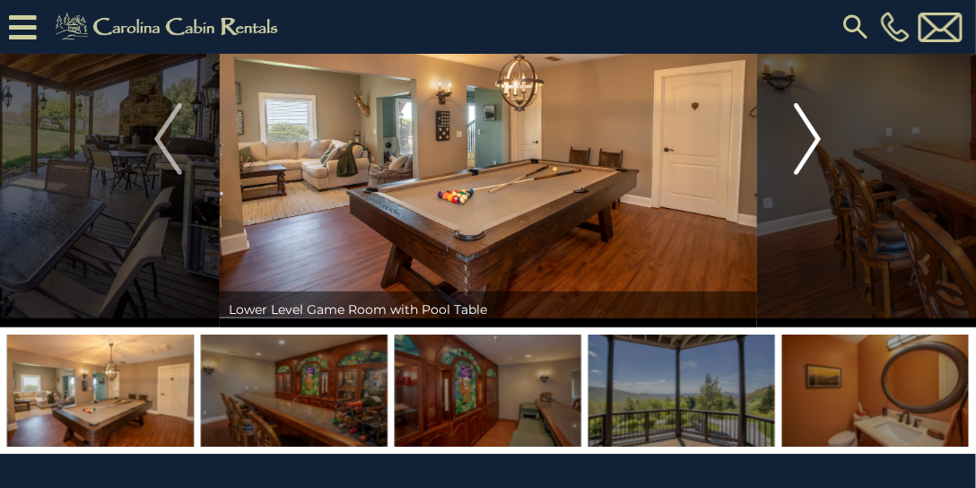
click at [815, 127] on img "Next" at bounding box center [807, 139] width 27 height 72
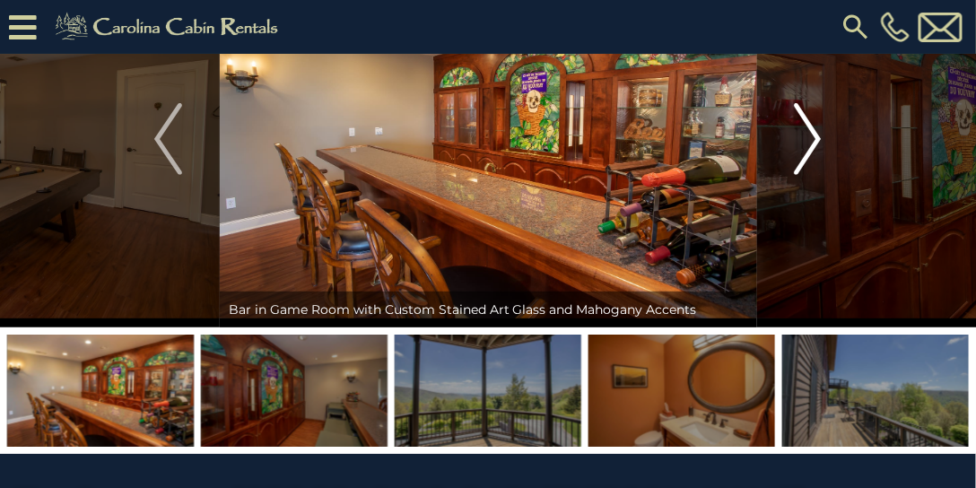
click at [816, 127] on img "Next" at bounding box center [807, 139] width 27 height 72
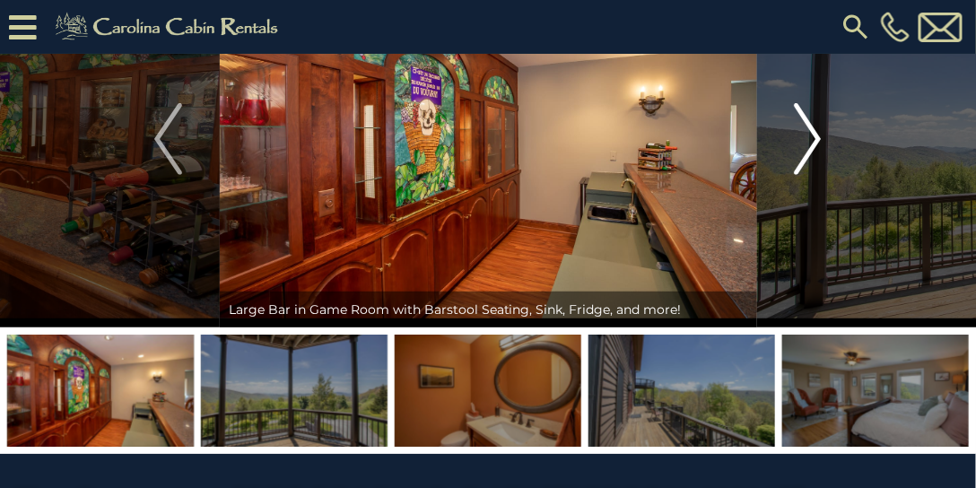
click at [816, 127] on img "Next" at bounding box center [807, 139] width 27 height 72
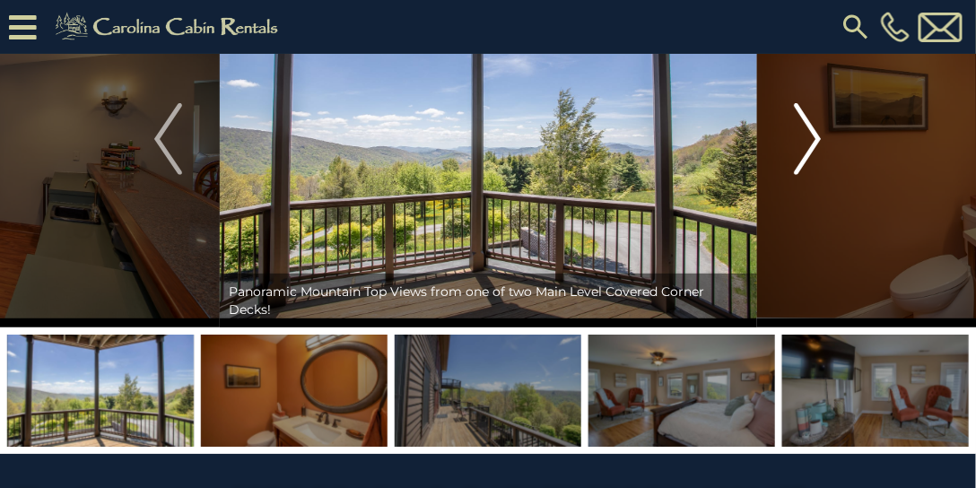
click at [816, 127] on img "Next" at bounding box center [807, 139] width 27 height 72
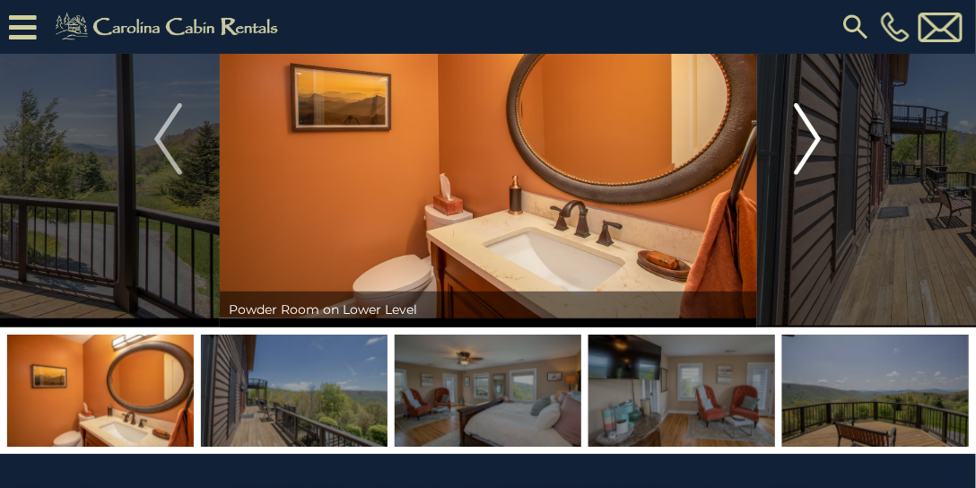
click at [816, 127] on img "Next" at bounding box center [807, 139] width 27 height 72
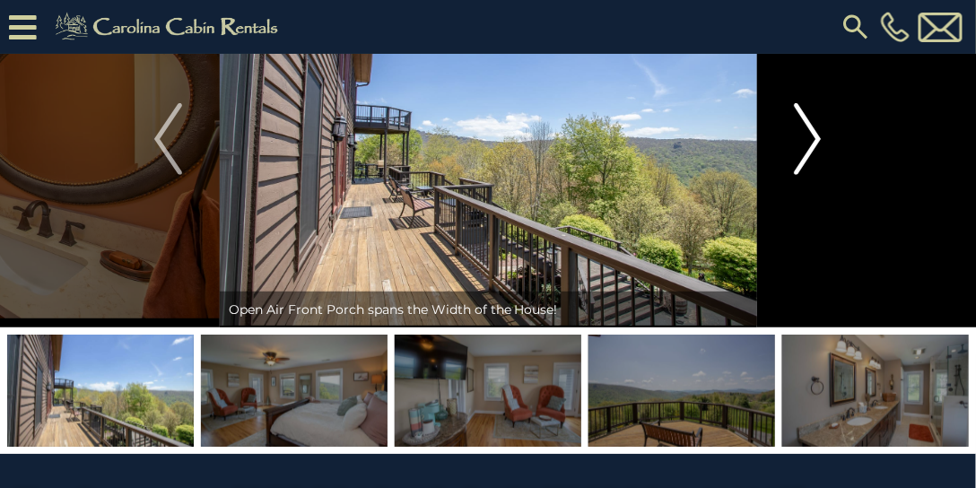
click at [817, 127] on img "Next" at bounding box center [807, 139] width 27 height 72
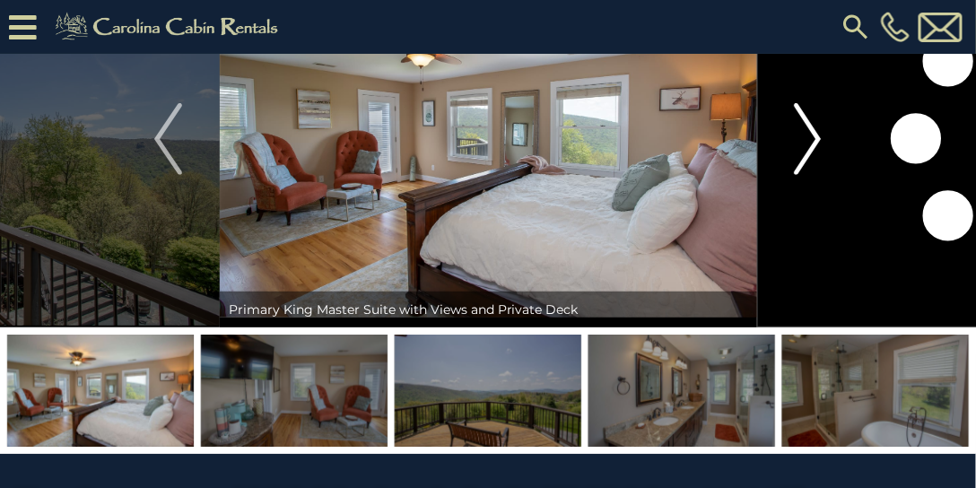
click at [817, 127] on img "Next" at bounding box center [807, 139] width 27 height 72
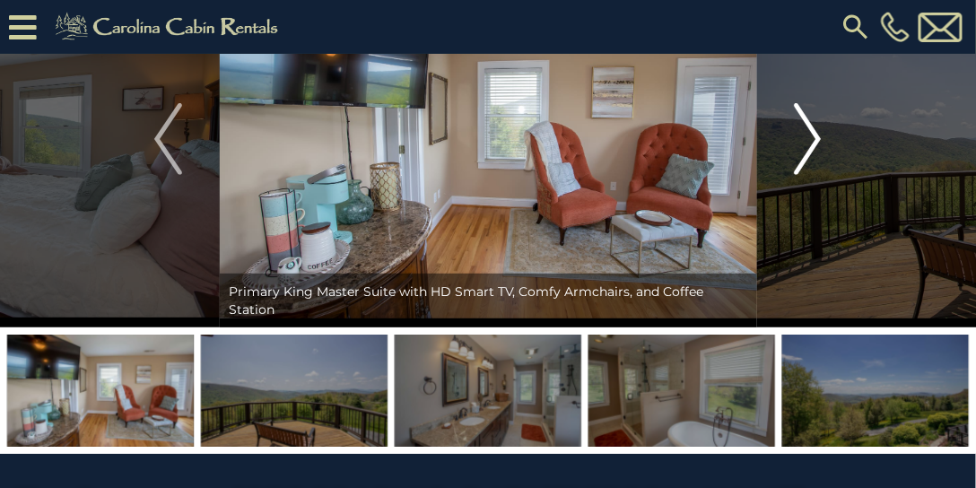
click at [817, 127] on img "Next" at bounding box center [807, 139] width 27 height 72
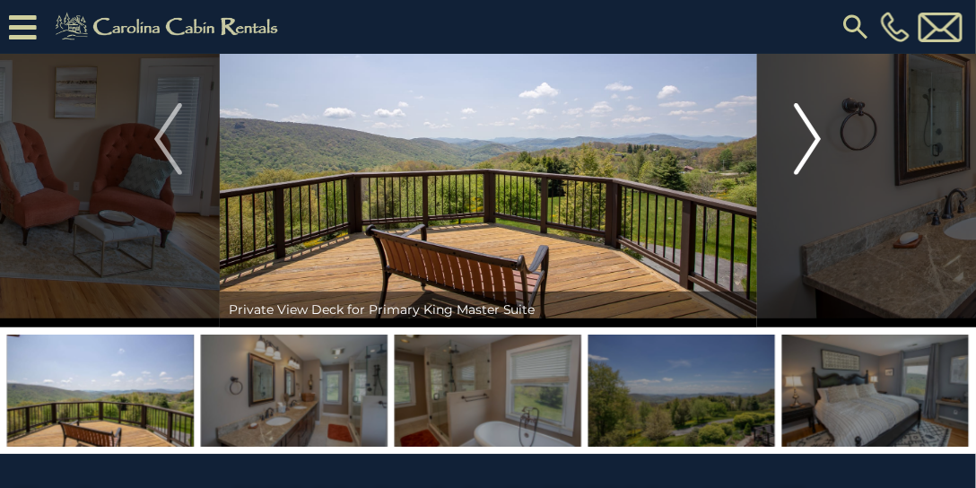
click at [819, 126] on img "Next" at bounding box center [807, 139] width 27 height 72
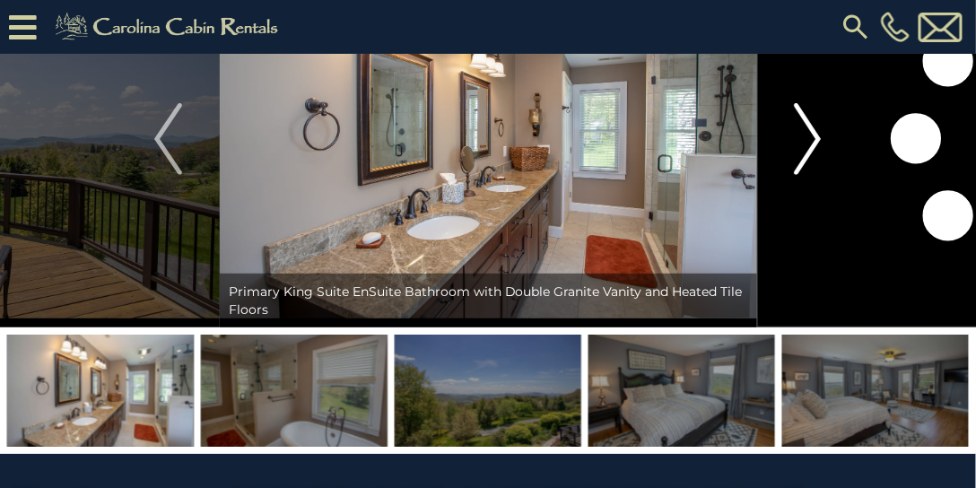
click at [819, 126] on img "Next" at bounding box center [807, 139] width 27 height 72
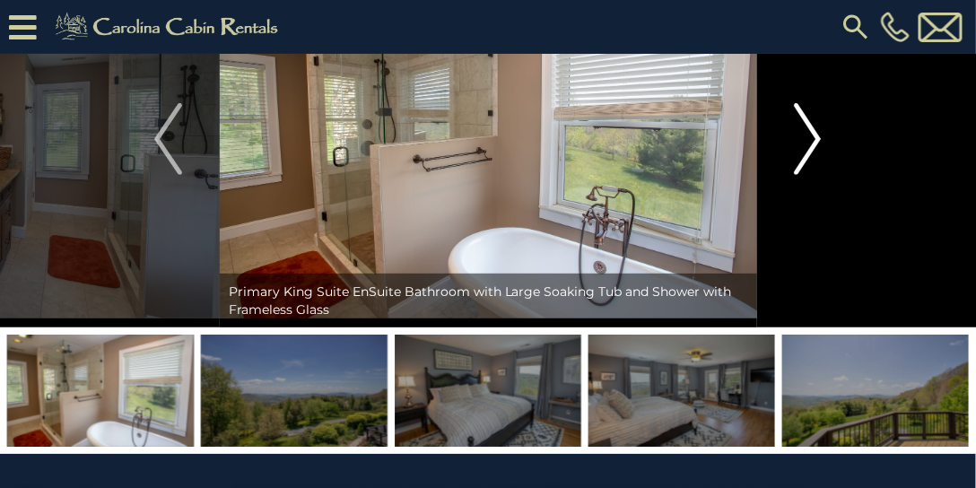
click at [819, 126] on img "Next" at bounding box center [807, 139] width 27 height 72
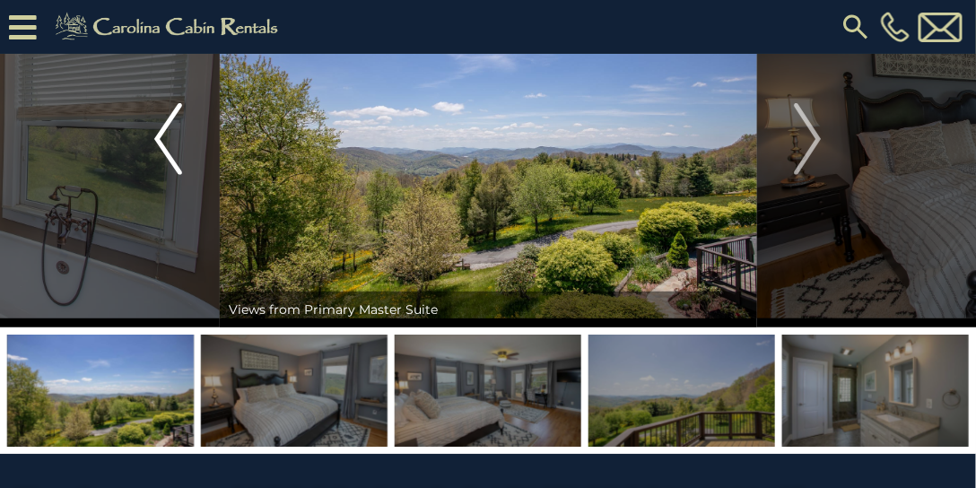
click at [165, 135] on img "Previous" at bounding box center [167, 139] width 27 height 72
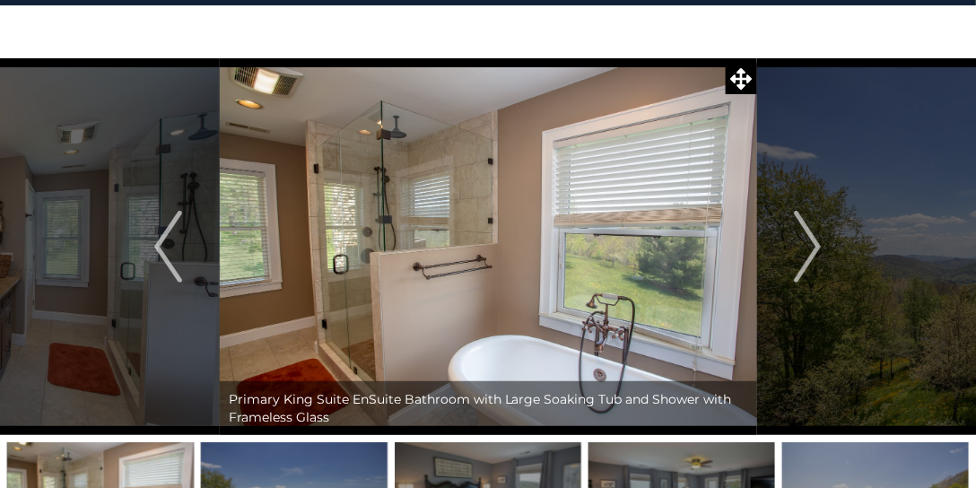
scroll to position [51, 0]
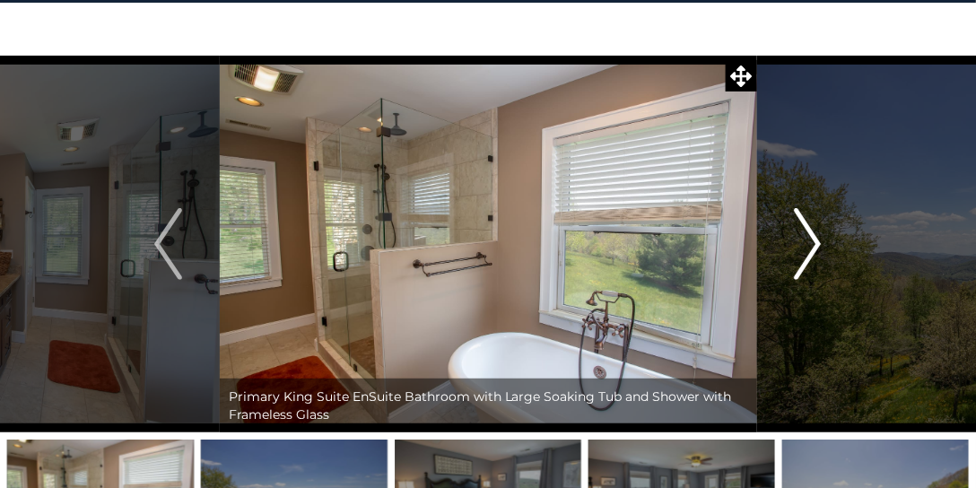
click at [790, 237] on button "Next" at bounding box center [807, 244] width 102 height 377
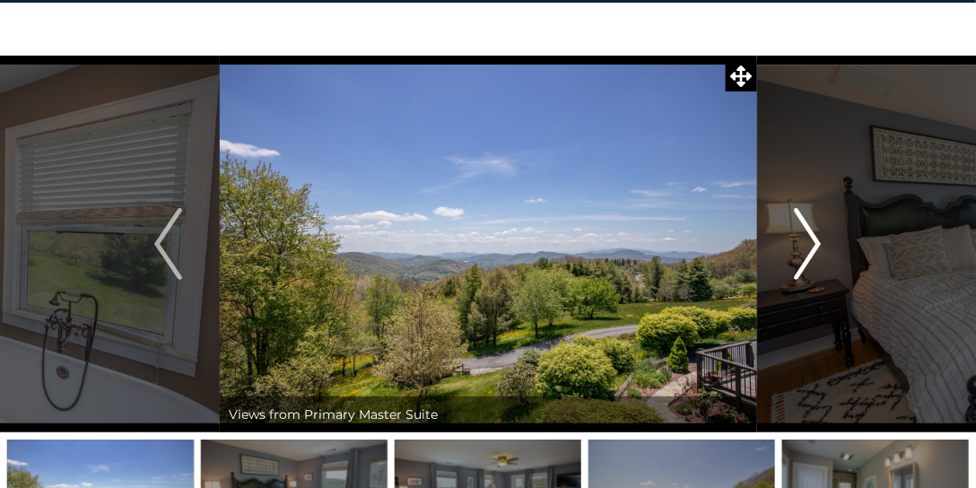
click at [790, 237] on button "Next" at bounding box center [807, 244] width 102 height 377
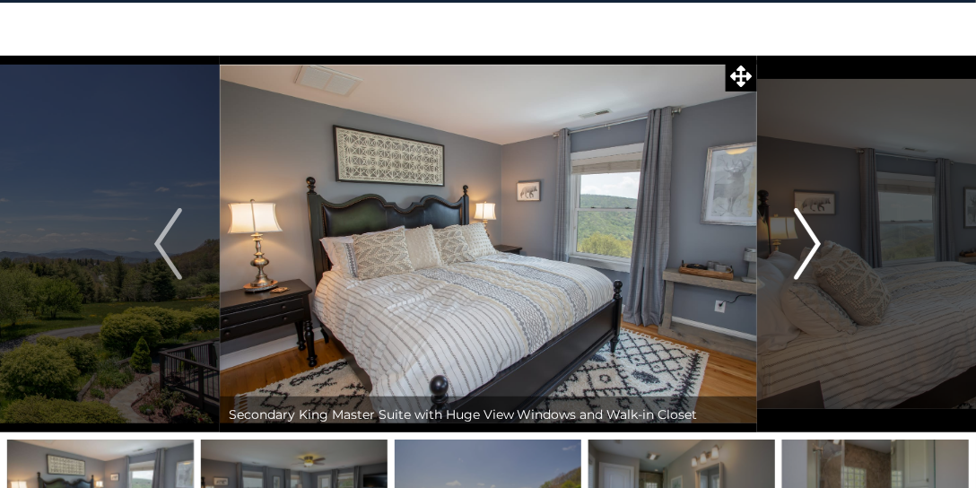
click at [790, 237] on button "Next" at bounding box center [807, 244] width 102 height 377
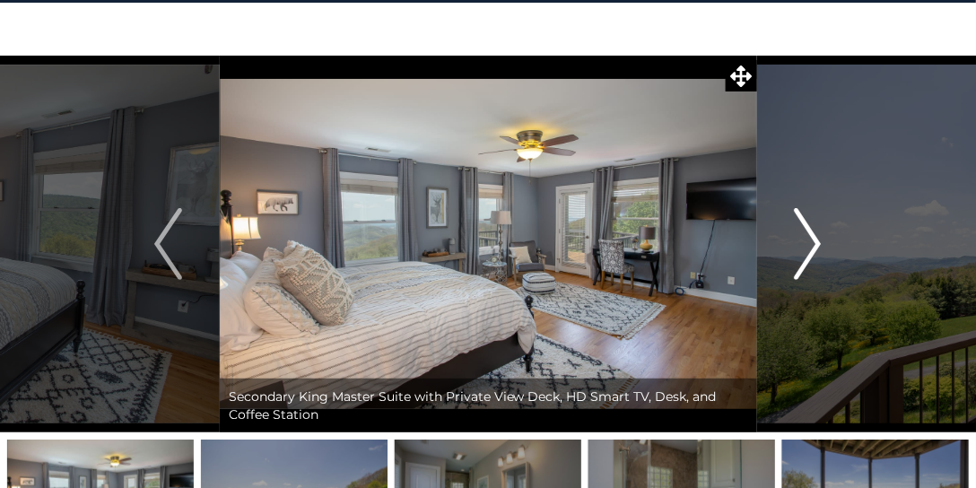
click at [790, 237] on button "Next" at bounding box center [807, 244] width 102 height 377
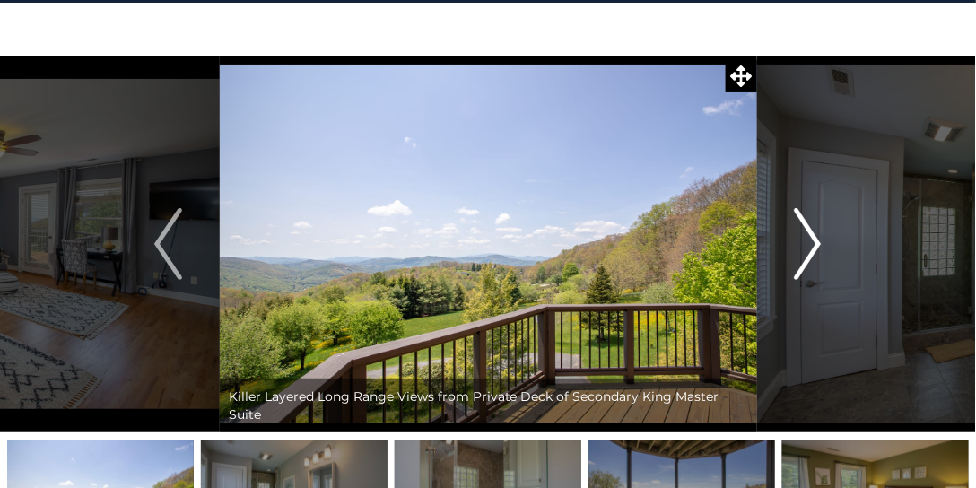
click at [790, 237] on button "Next" at bounding box center [807, 244] width 102 height 377
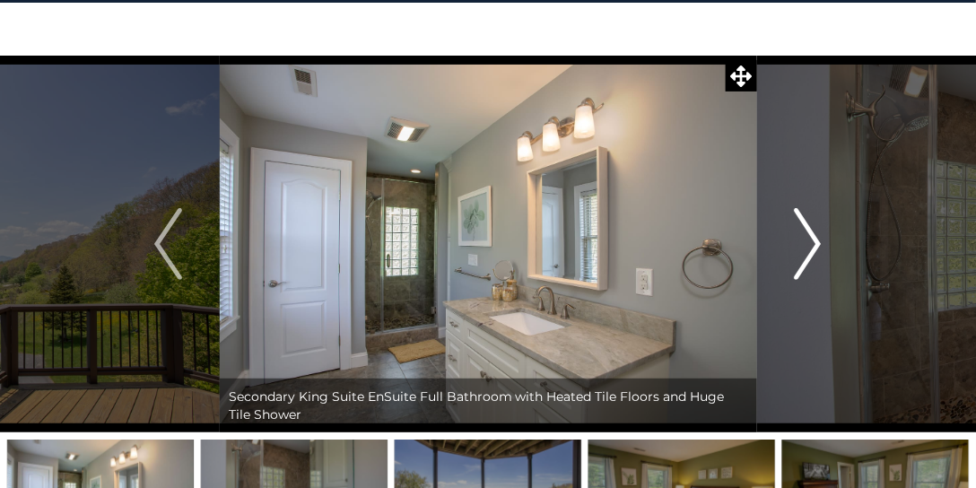
click at [791, 237] on button "Next" at bounding box center [807, 244] width 102 height 377
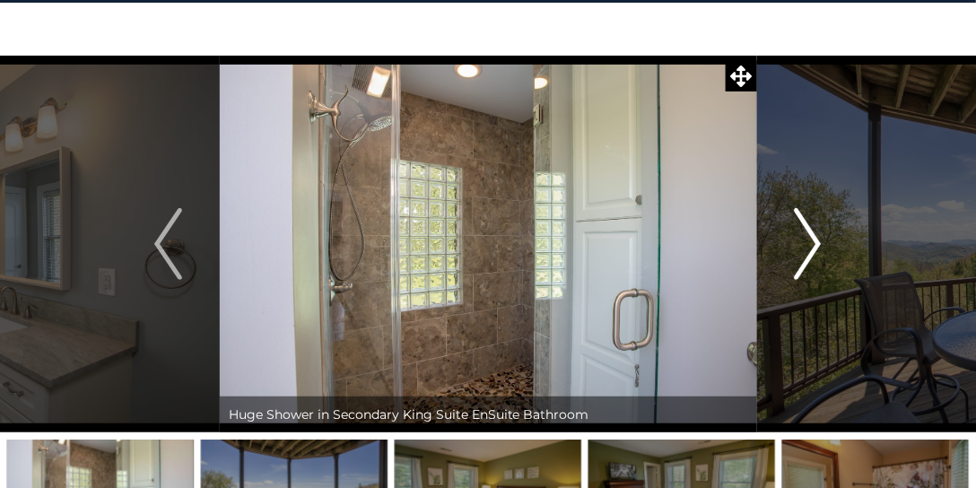
click at [791, 237] on button "Next" at bounding box center [807, 244] width 102 height 377
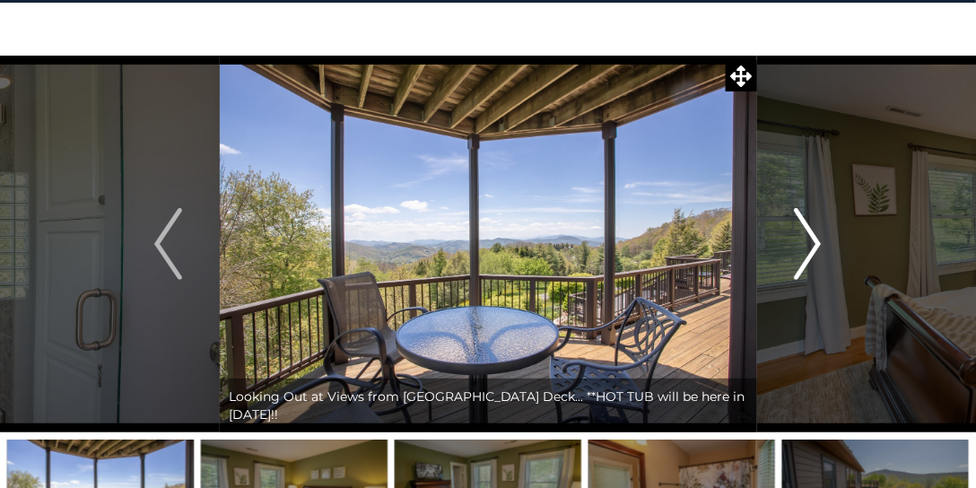
click at [792, 237] on button "Next" at bounding box center [807, 244] width 102 height 377
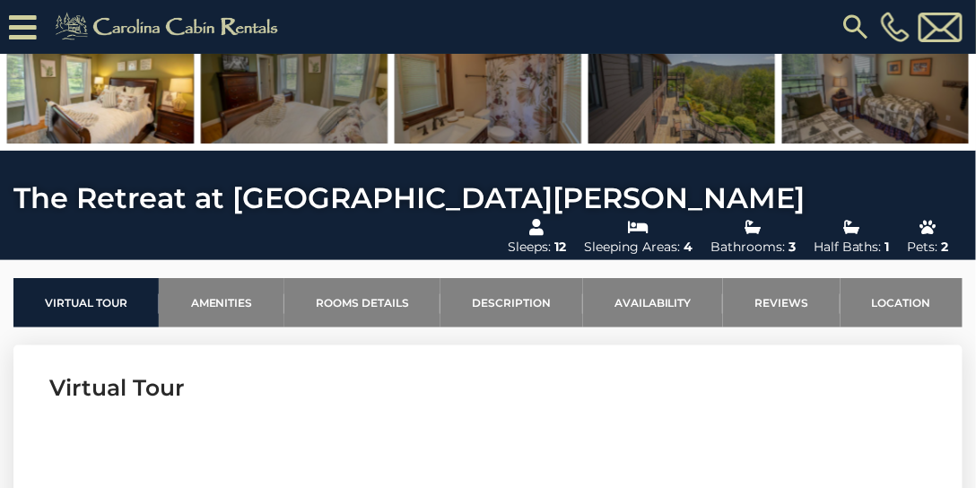
scroll to position [410, 0]
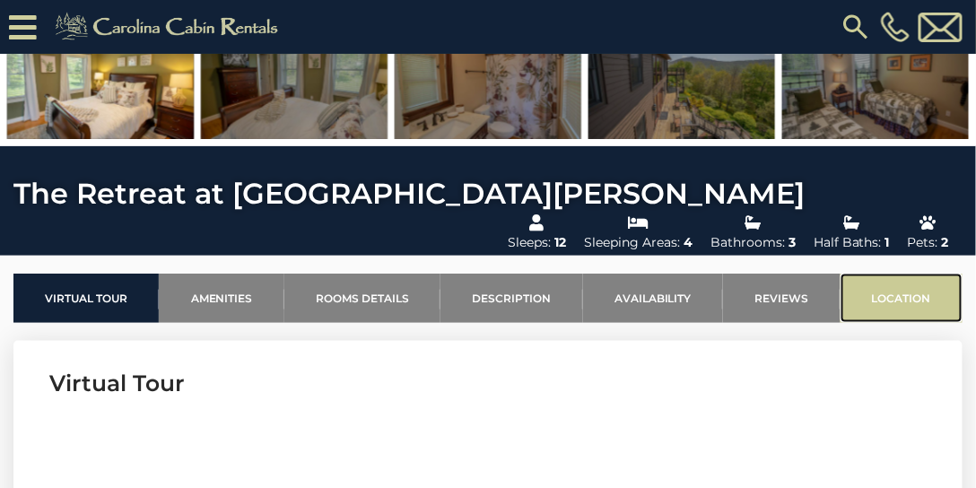
click at [885, 293] on link "Location" at bounding box center [902, 298] width 122 height 49
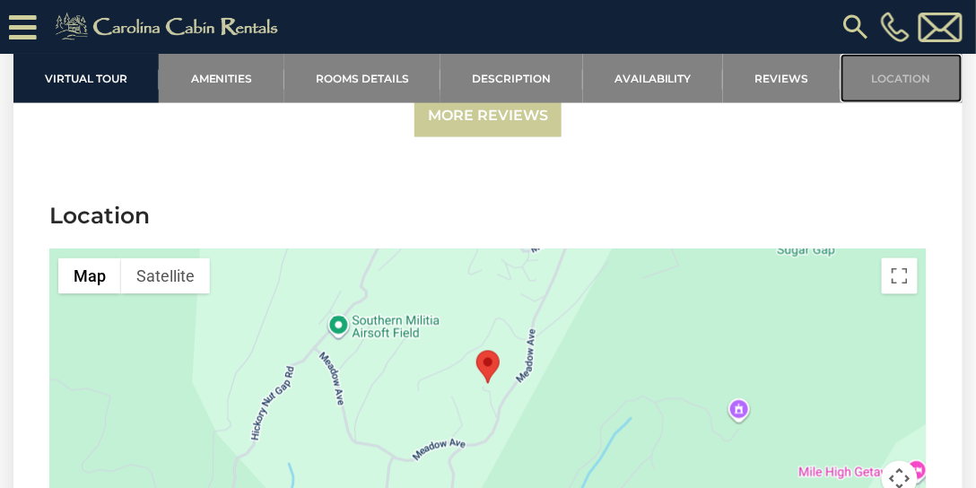
scroll to position [5742, 0]
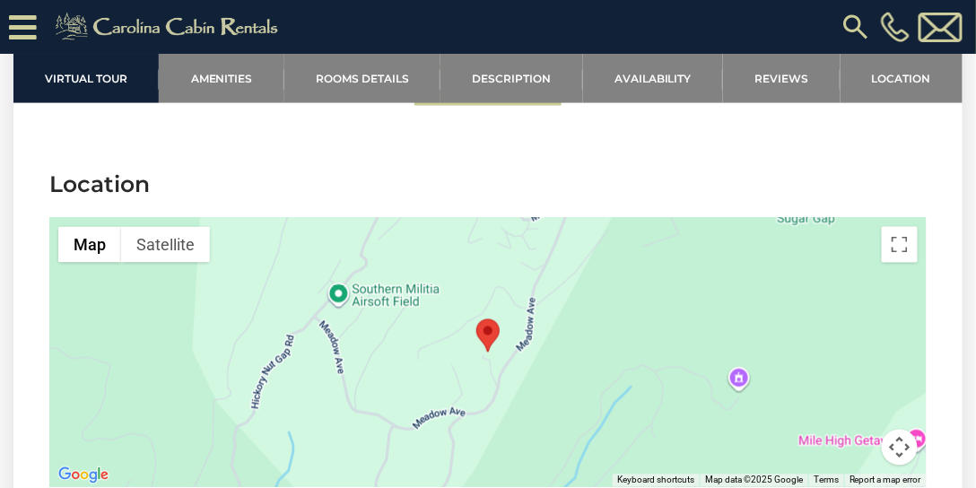
click at [899, 430] on button "Map camera controls" at bounding box center [900, 448] width 36 height 36
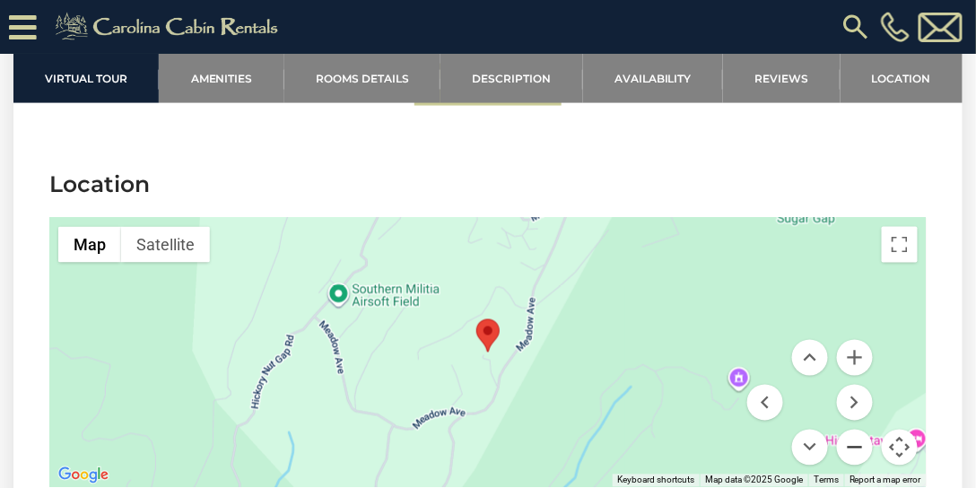
click at [860, 430] on button "Zoom out" at bounding box center [855, 448] width 36 height 36
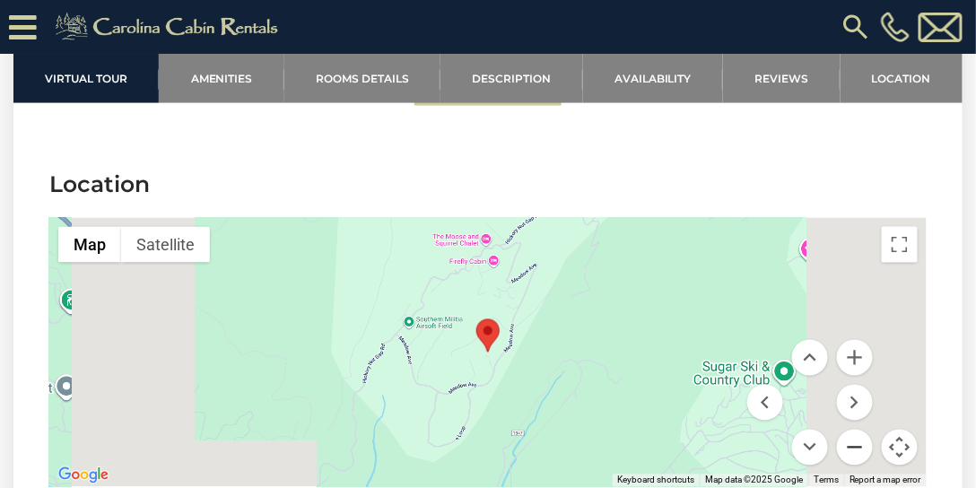
click at [859, 430] on button "Zoom out" at bounding box center [855, 448] width 36 height 36
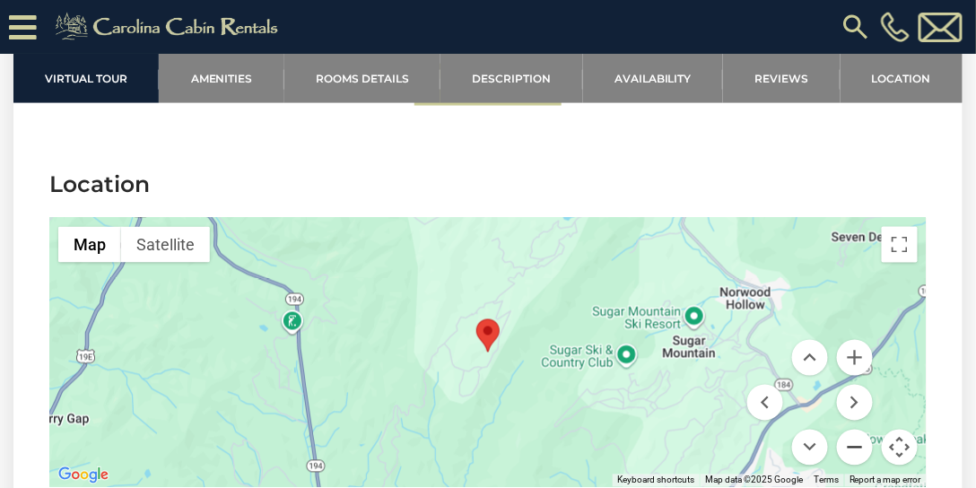
click at [859, 430] on button "Zoom out" at bounding box center [855, 448] width 36 height 36
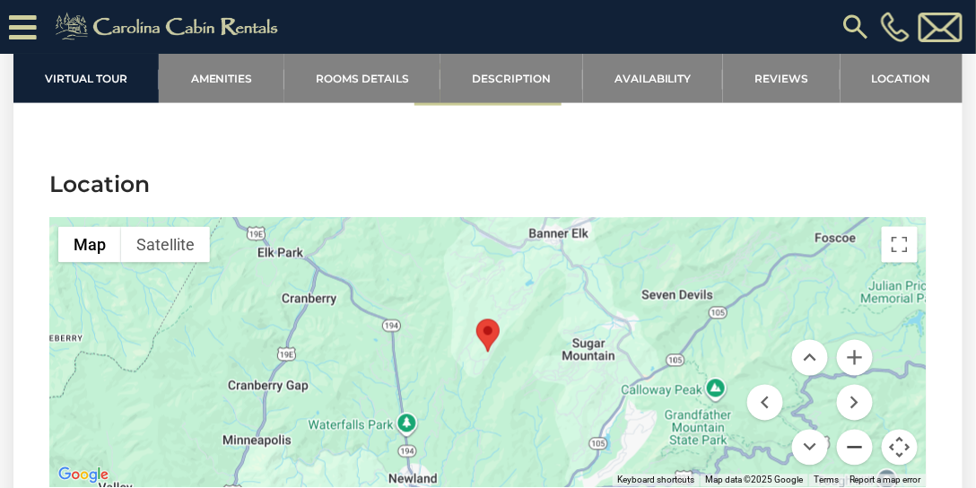
click at [860, 430] on button "Zoom out" at bounding box center [855, 448] width 36 height 36
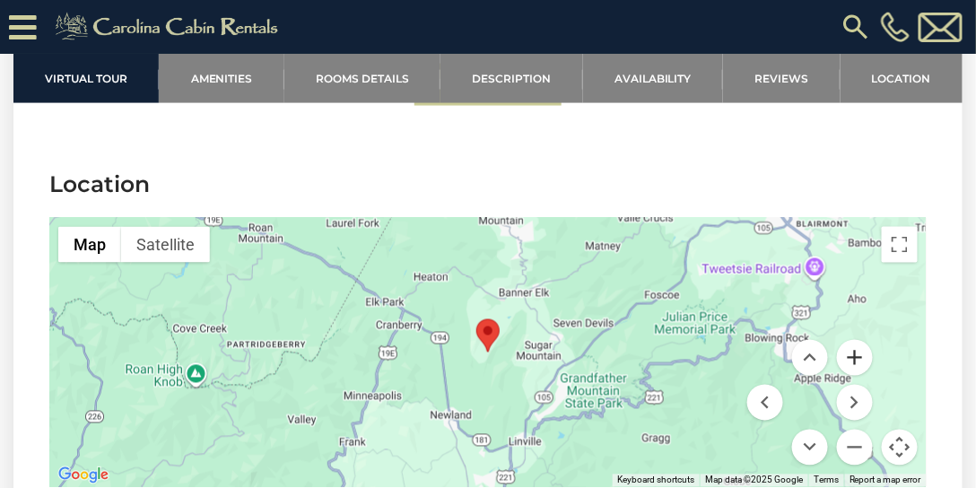
click at [856, 340] on button "Zoom in" at bounding box center [855, 358] width 36 height 36
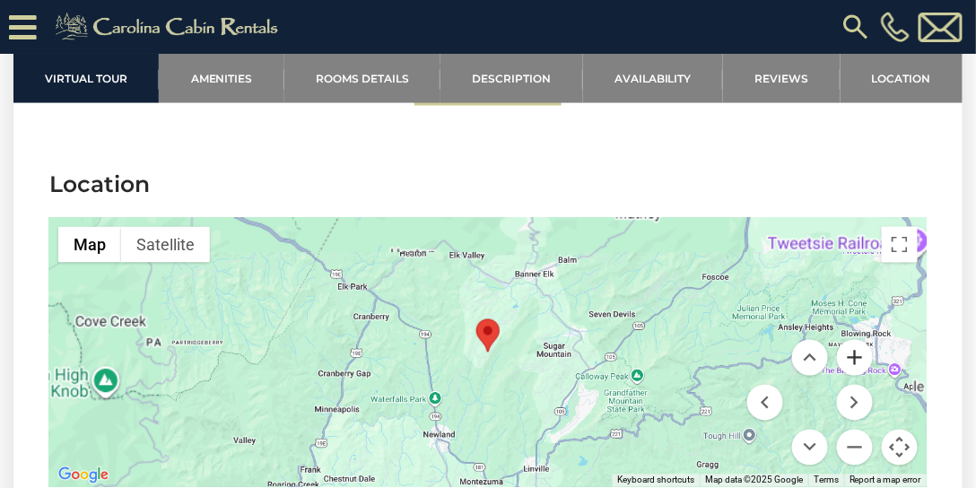
click at [856, 340] on button "Zoom in" at bounding box center [855, 358] width 36 height 36
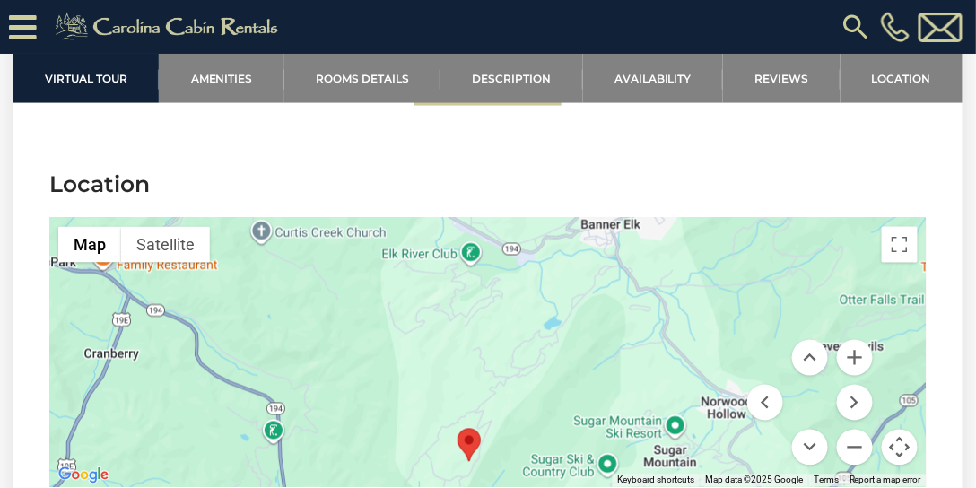
drag, startPoint x: 587, startPoint y: 260, endPoint x: 568, endPoint y: 371, distance: 112.8
click at [568, 371] on div at bounding box center [488, 352] width 878 height 269
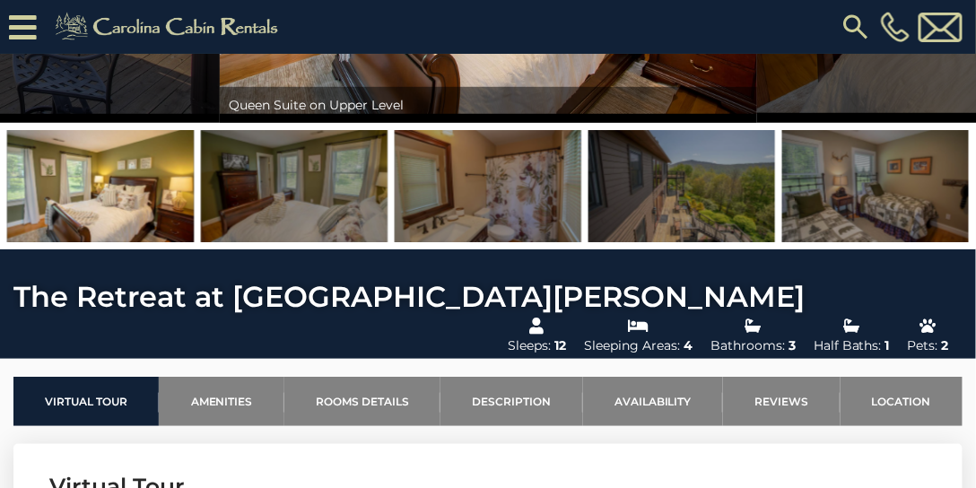
scroll to position [234, 0]
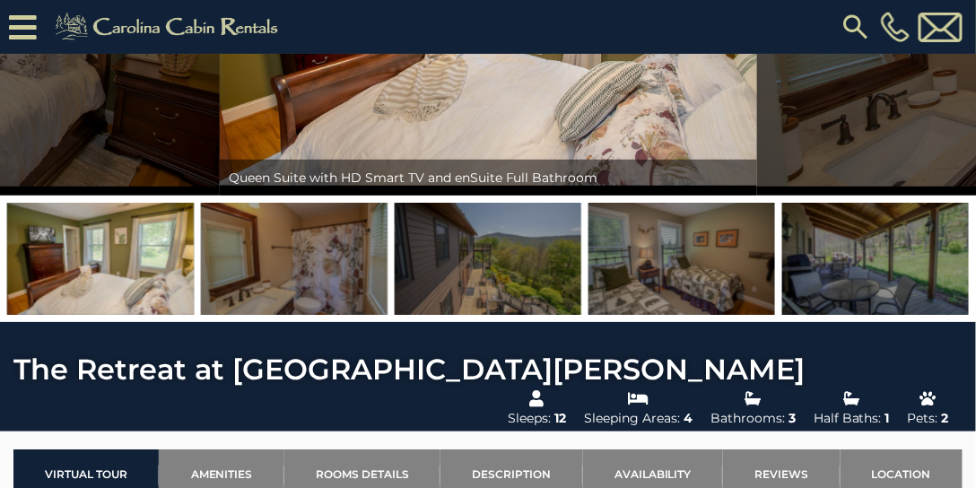
drag, startPoint x: 748, startPoint y: 267, endPoint x: 0, endPoint y: 294, distance: 748.8
click at [0, 294] on div at bounding box center [488, 259] width 976 height 127
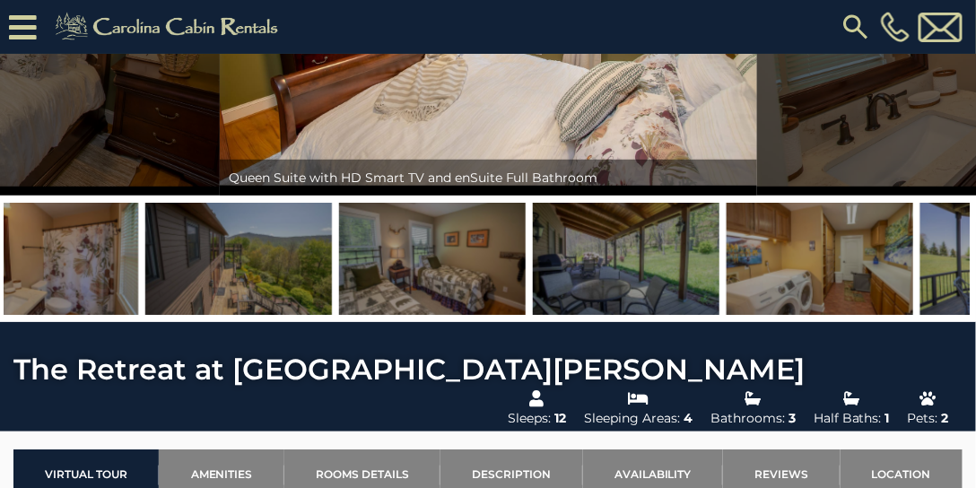
drag, startPoint x: 536, startPoint y: 281, endPoint x: 0, endPoint y: 284, distance: 535.7
click at [0, 284] on div at bounding box center [488, 259] width 976 height 127
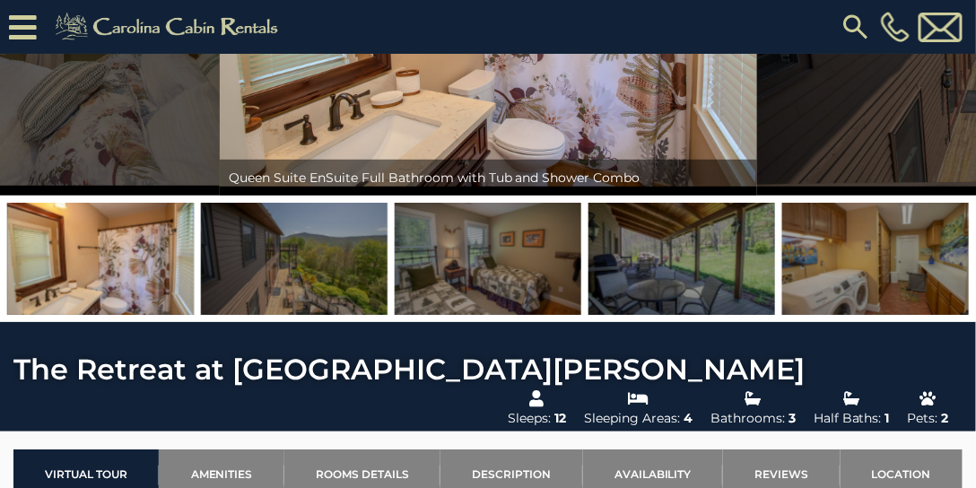
click at [0, 263] on div at bounding box center [488, 259] width 976 height 127
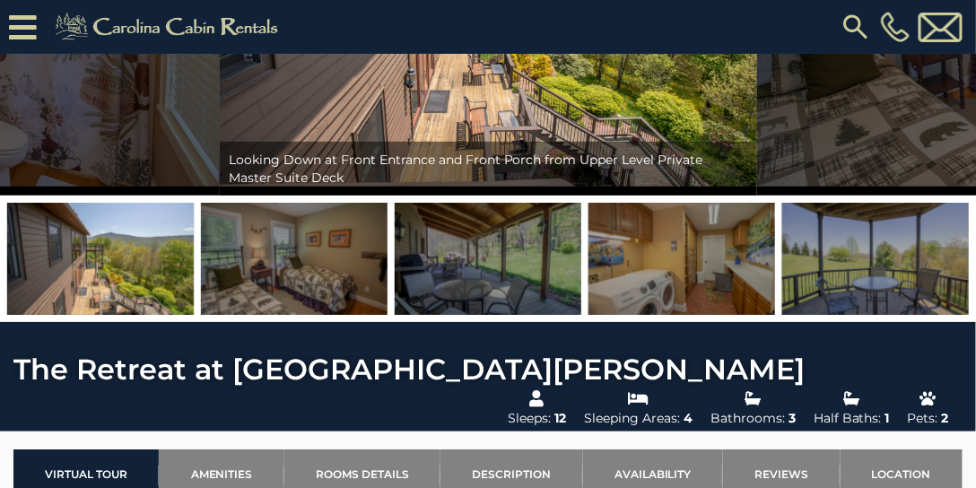
click at [201, 261] on img at bounding box center [294, 259] width 187 height 112
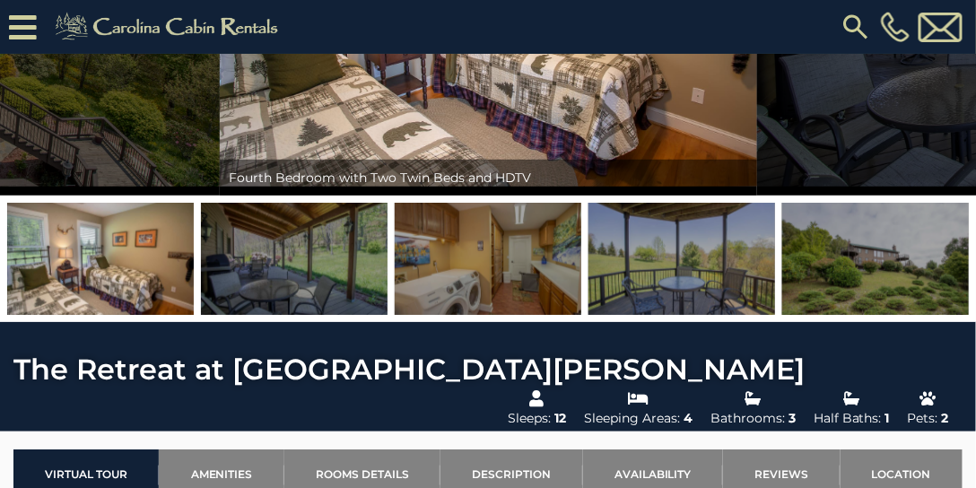
drag, startPoint x: 155, startPoint y: 244, endPoint x: 0, endPoint y: 238, distance: 155.4
click at [0, 244] on div at bounding box center [488, 259] width 976 height 127
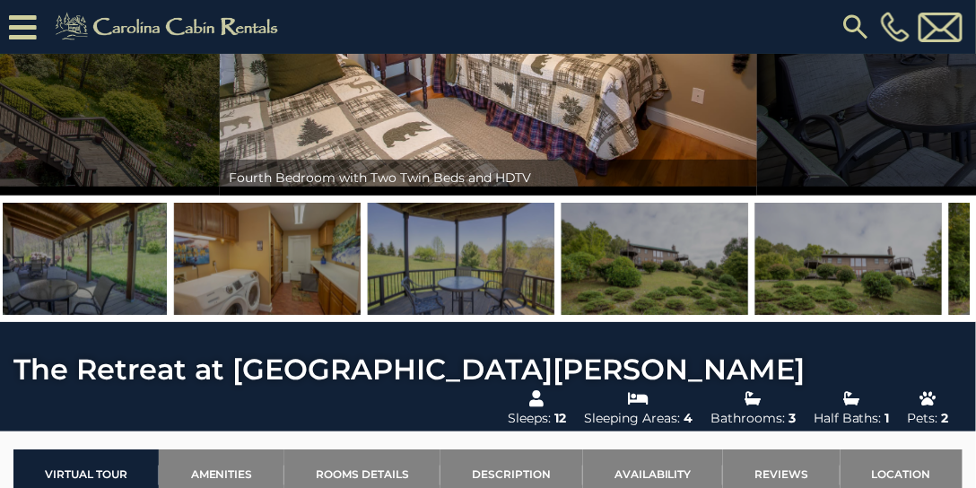
drag, startPoint x: 428, startPoint y: 238, endPoint x: 170, endPoint y: 242, distance: 258.4
click at [174, 242] on img at bounding box center [267, 259] width 187 height 112
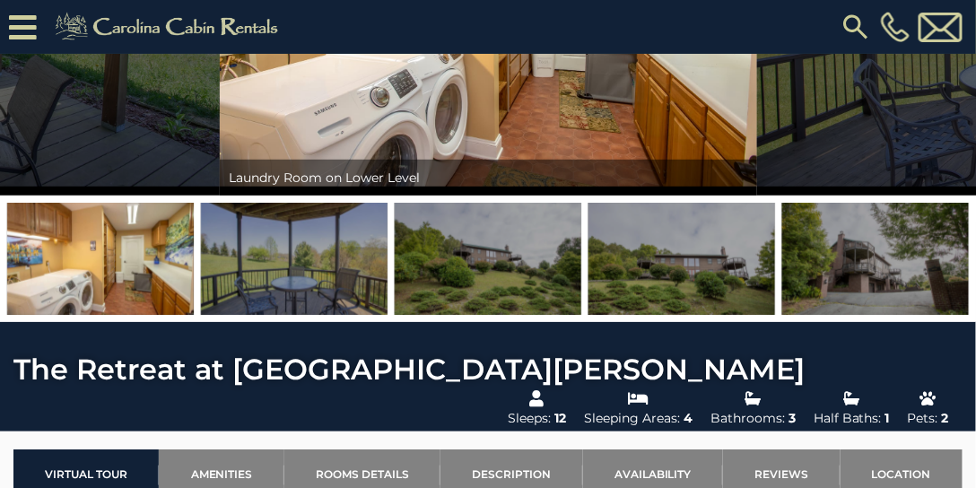
click at [515, 266] on img at bounding box center [488, 259] width 187 height 112
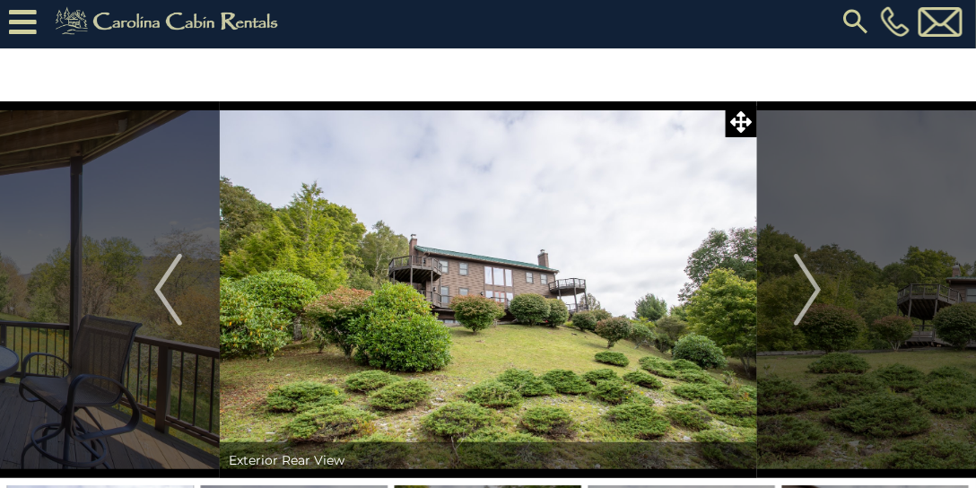
scroll to position [0, 0]
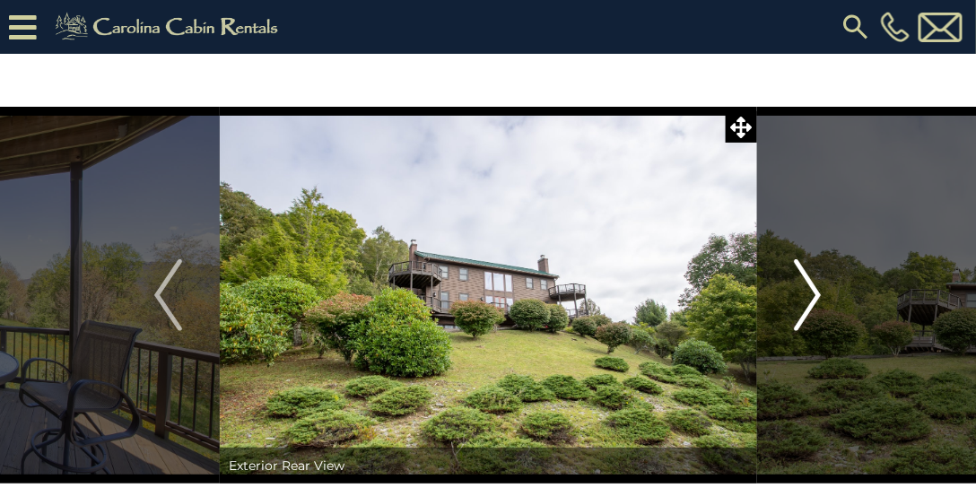
click at [808, 296] on img "Next" at bounding box center [807, 295] width 27 height 72
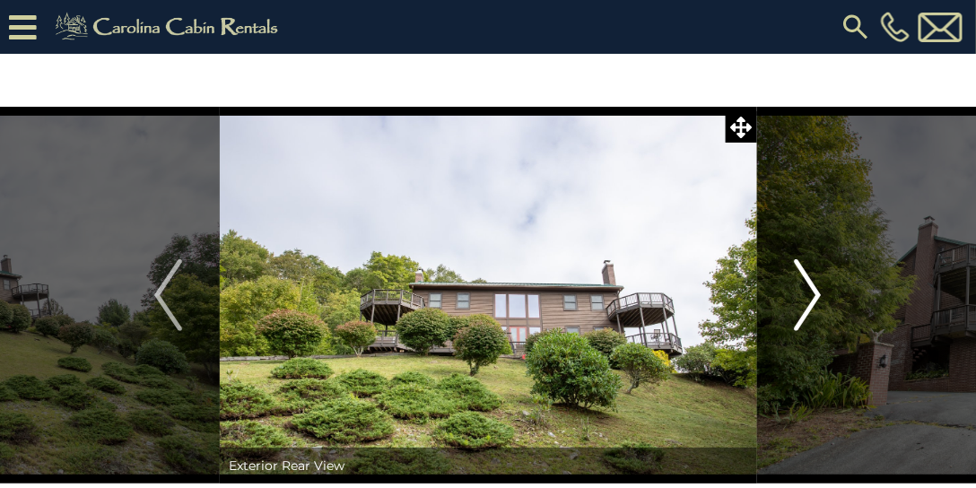
click at [808, 296] on img "Next" at bounding box center [807, 295] width 27 height 72
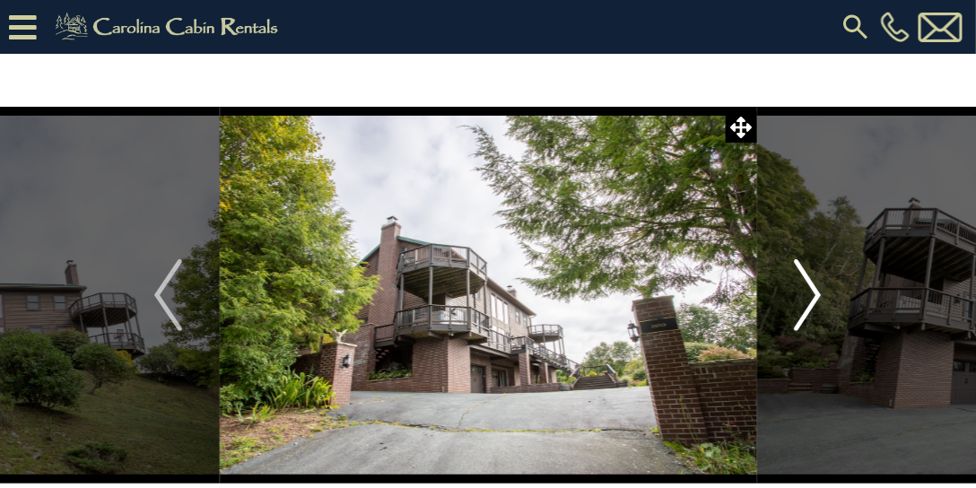
click at [808, 296] on img "Next" at bounding box center [807, 295] width 27 height 72
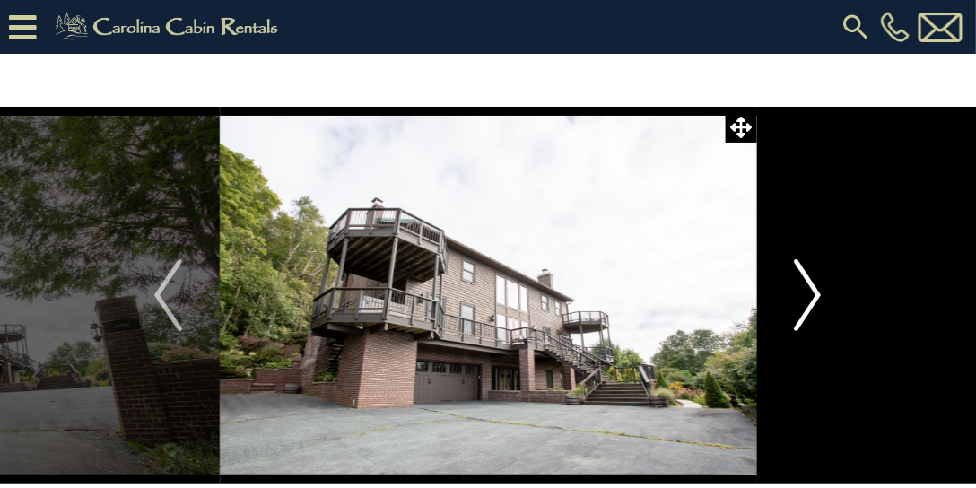
click at [810, 297] on img "Next" at bounding box center [807, 295] width 27 height 72
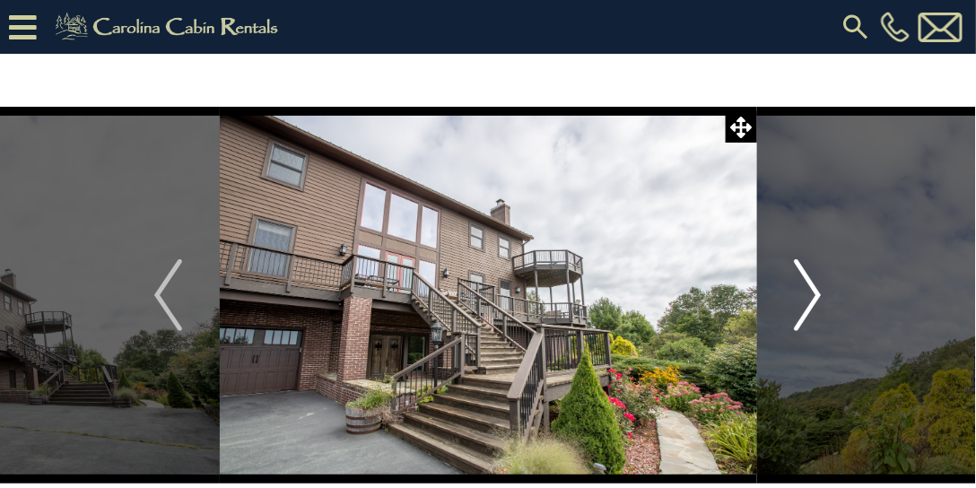
click at [810, 297] on img "Next" at bounding box center [807, 295] width 27 height 72
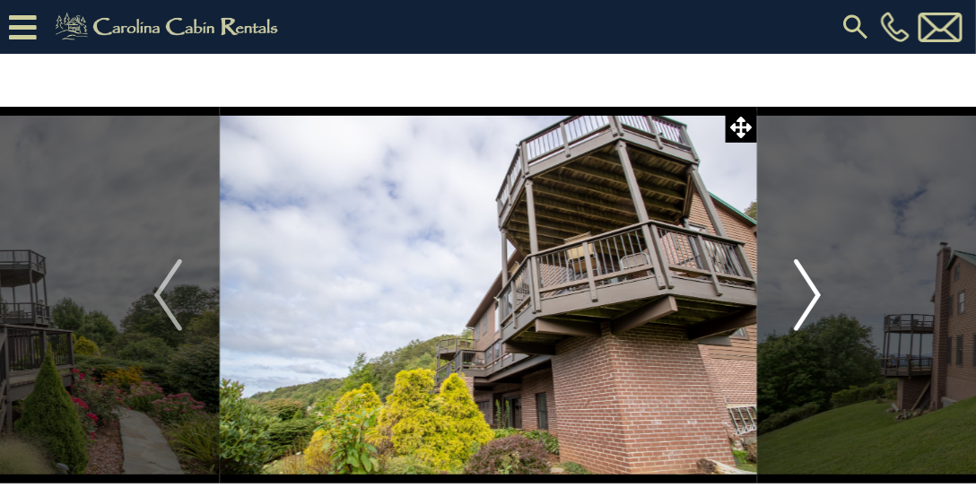
click at [810, 297] on img "Next" at bounding box center [807, 295] width 27 height 72
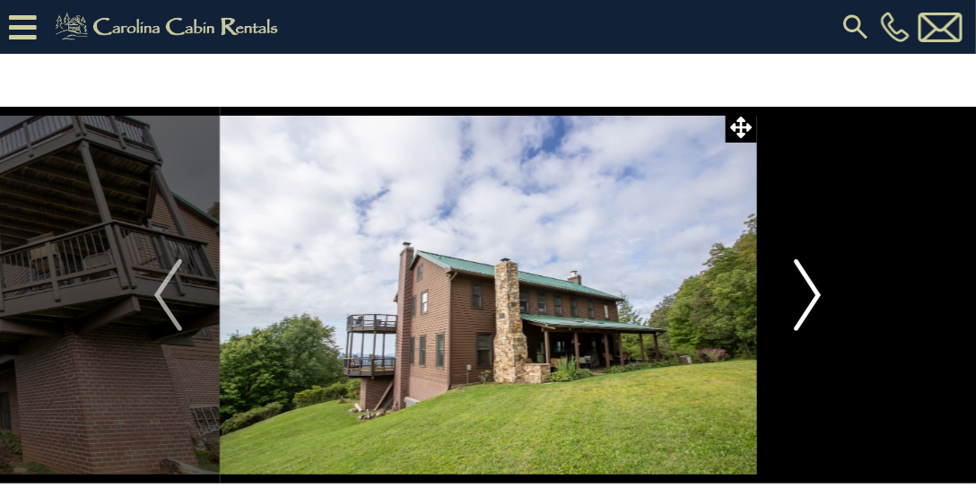
click at [811, 298] on img "Next" at bounding box center [807, 295] width 27 height 72
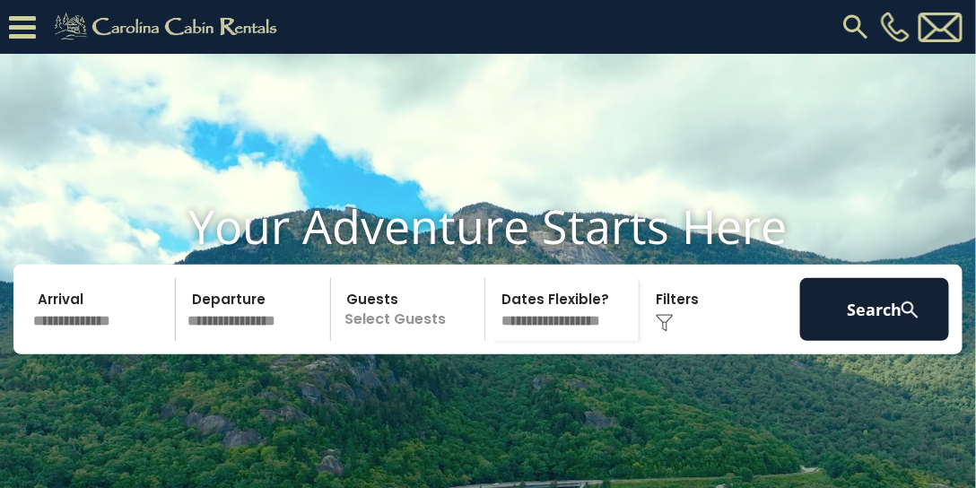
click at [108, 341] on input "text" at bounding box center [101, 309] width 149 height 63
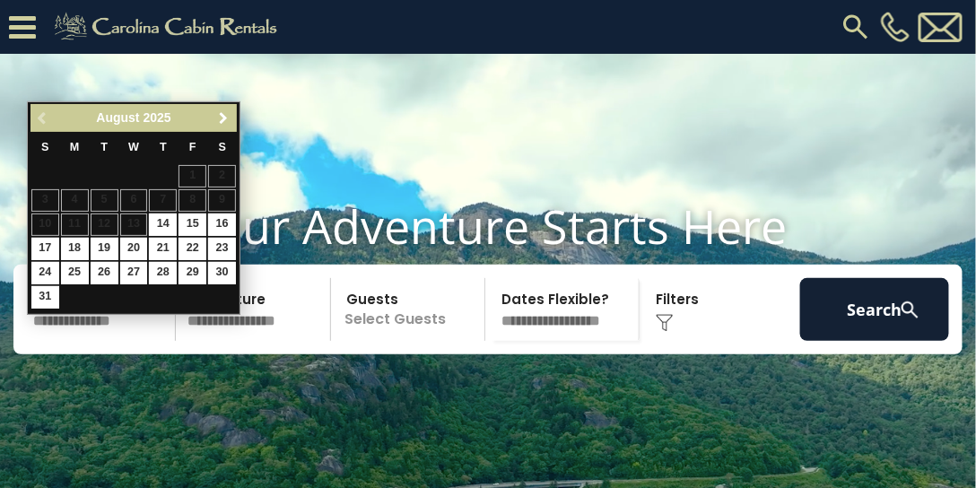
click at [217, 117] on span "Next" at bounding box center [224, 118] width 14 height 14
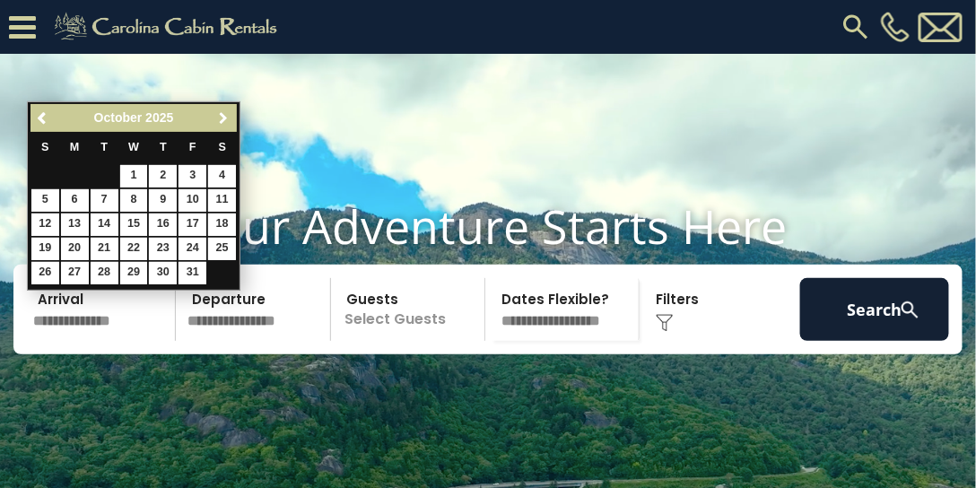
click at [217, 117] on span "Next" at bounding box center [224, 118] width 14 height 14
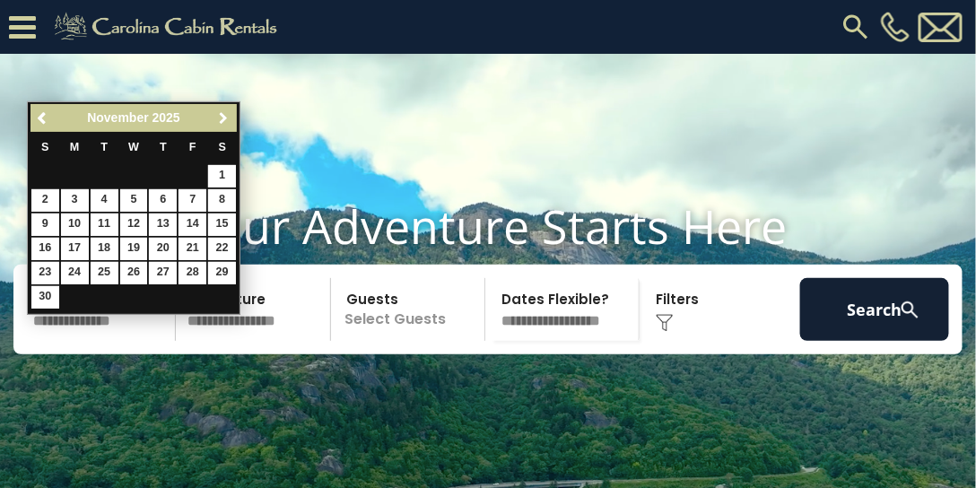
click at [217, 117] on span "Next" at bounding box center [224, 118] width 14 height 14
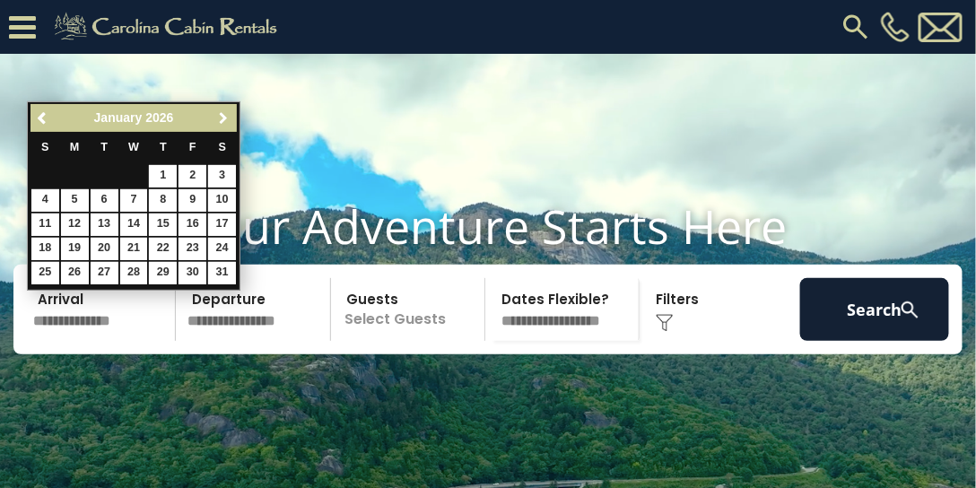
click at [217, 117] on span "Next" at bounding box center [224, 118] width 14 height 14
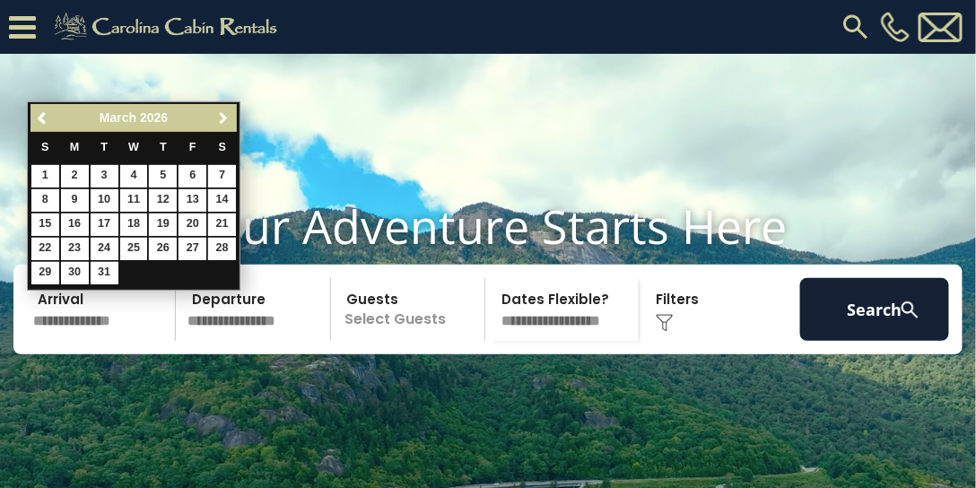
click at [217, 117] on span "Next" at bounding box center [224, 118] width 14 height 14
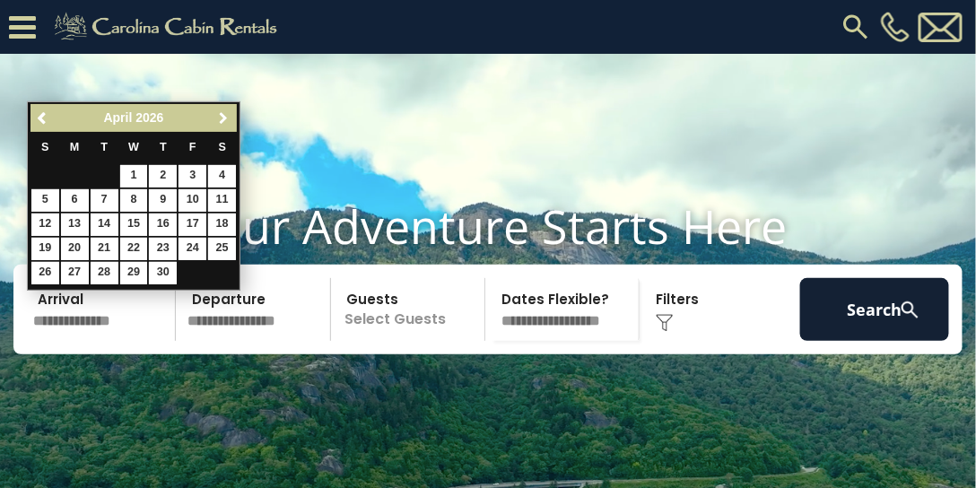
click at [217, 117] on span "Next" at bounding box center [224, 118] width 14 height 14
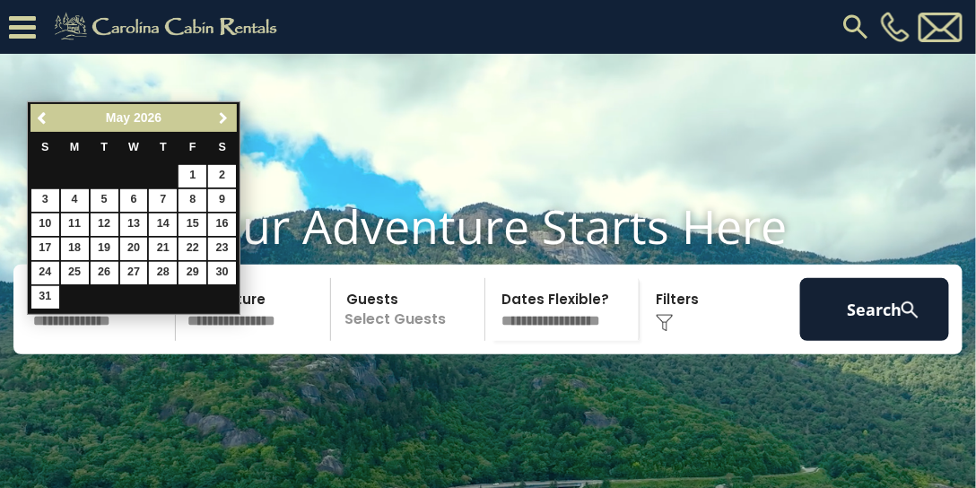
click at [217, 117] on span "Next" at bounding box center [224, 118] width 14 height 14
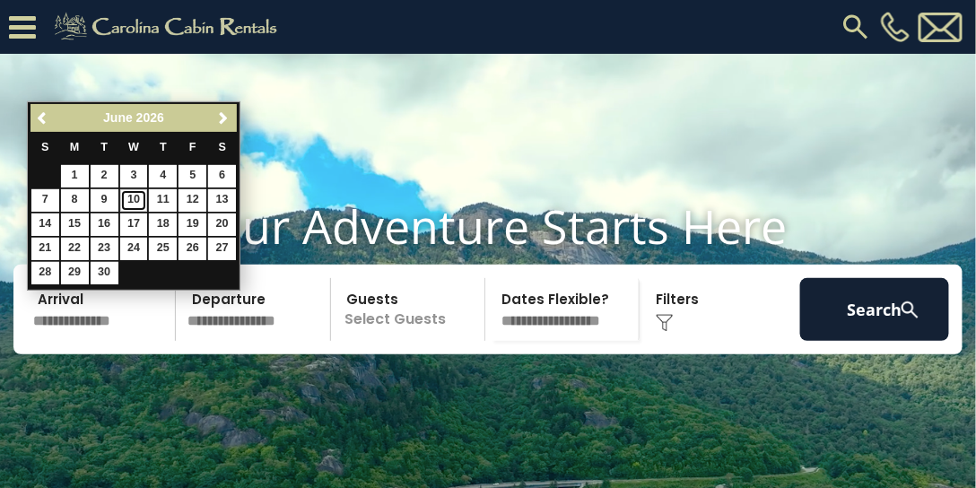
click at [134, 198] on link "10" at bounding box center [134, 200] width 28 height 22
type input "*******"
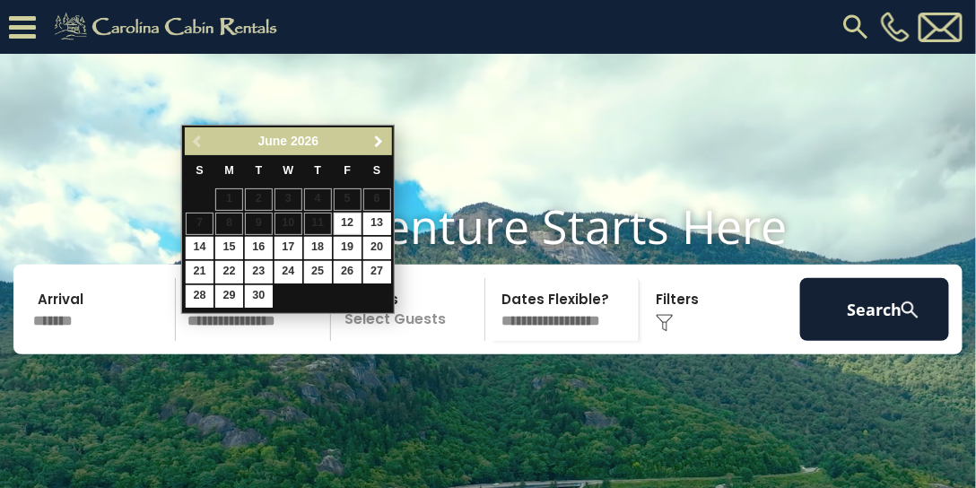
click at [379, 136] on span "Next" at bounding box center [378, 142] width 14 height 14
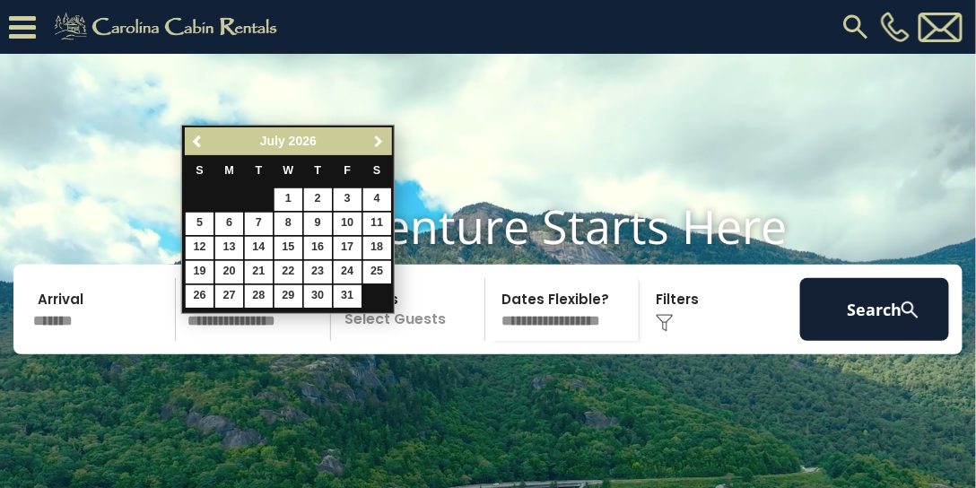
click at [380, 137] on span "Next" at bounding box center [378, 142] width 14 height 14
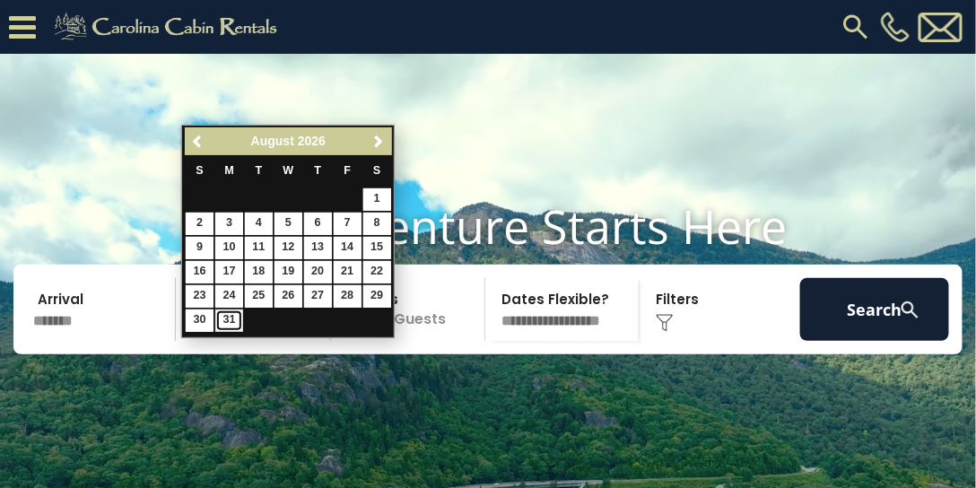
click at [223, 316] on link "31" at bounding box center [229, 321] width 28 height 22
type input "*******"
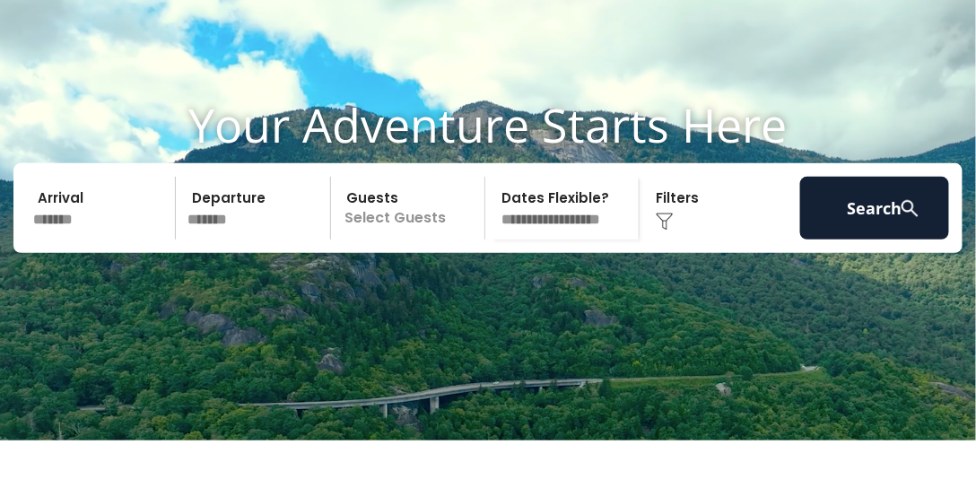
scroll to position [102, 0]
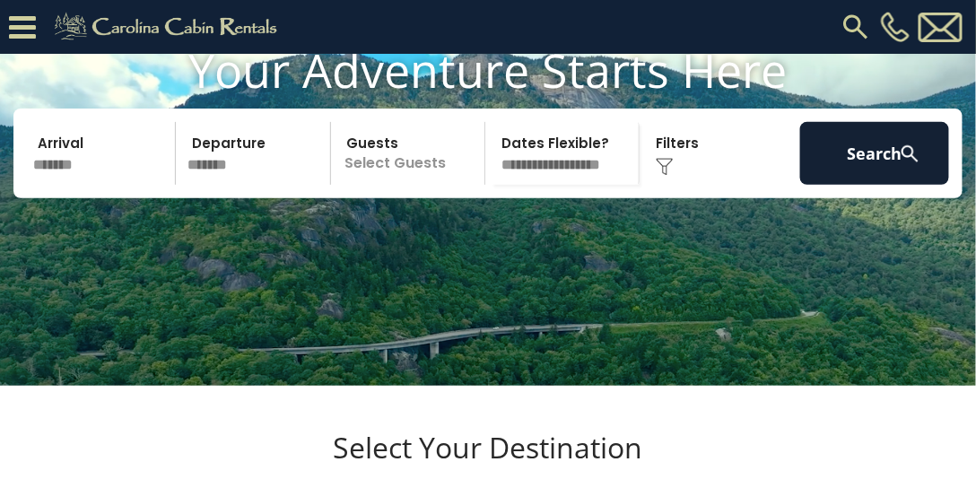
click at [406, 180] on p "Select Guests" at bounding box center [410, 153] width 148 height 63
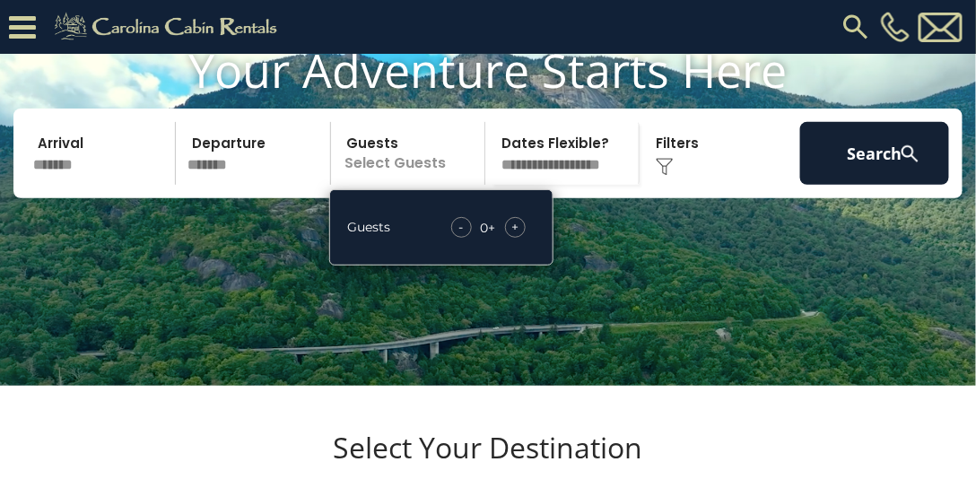
click at [508, 238] on div "+" at bounding box center [515, 227] width 21 height 21
click at [507, 238] on div "+" at bounding box center [515, 227] width 21 height 21
click at [789, 83] on h1 "Your Adventure Starts Here" at bounding box center [487, 70] width 949 height 56
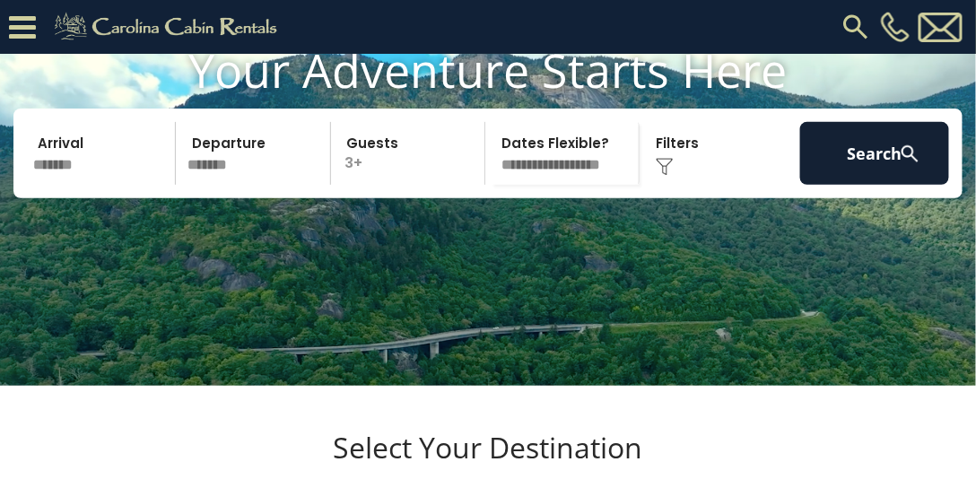
click at [558, 185] on select "**********" at bounding box center [565, 153] width 148 height 63
select select "*"
click at [491, 153] on select "**********" at bounding box center [565, 153] width 148 height 63
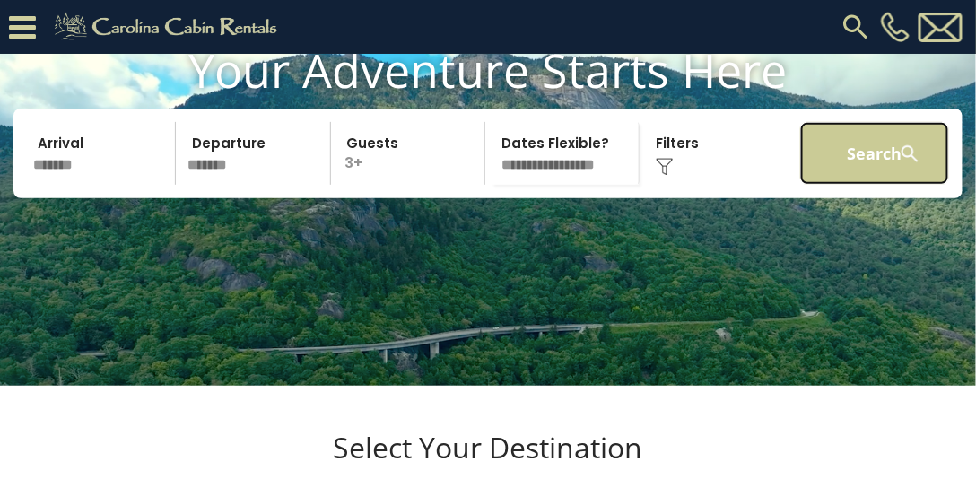
click at [844, 185] on button "Search" at bounding box center [874, 153] width 149 height 63
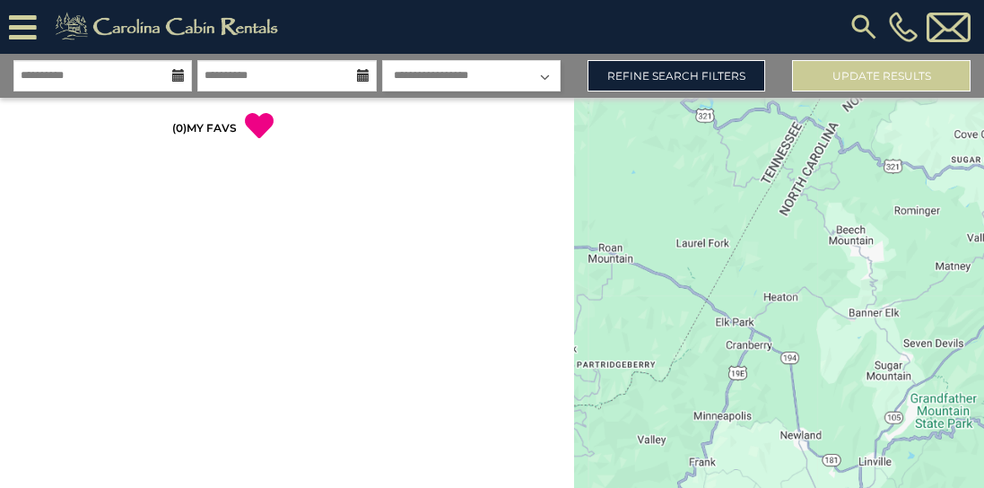
select select "*"
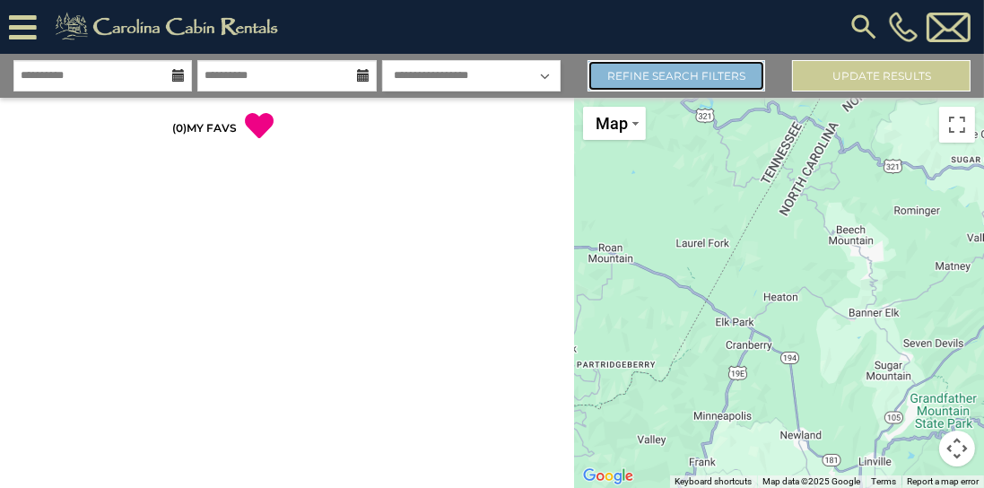
click at [678, 74] on link "Refine Search Filters" at bounding box center [677, 75] width 179 height 31
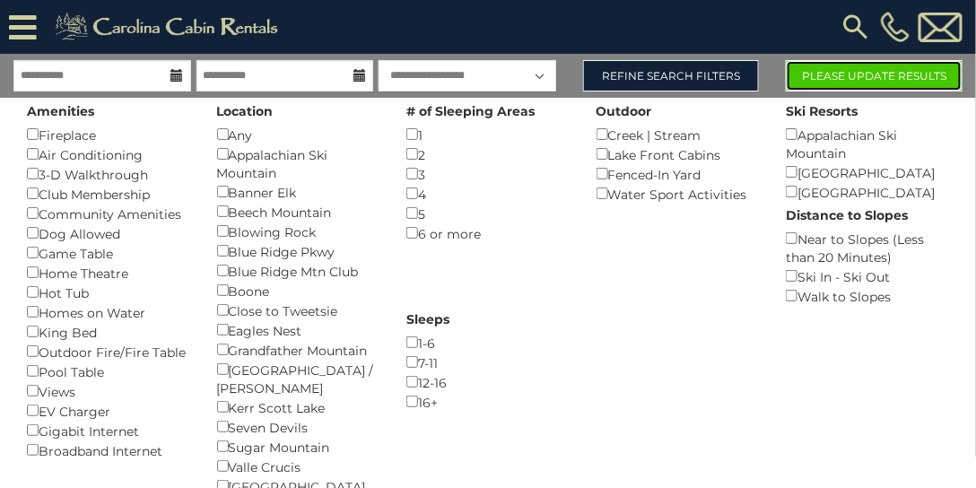
click at [858, 75] on button "Please Update Results" at bounding box center [874, 75] width 177 height 31
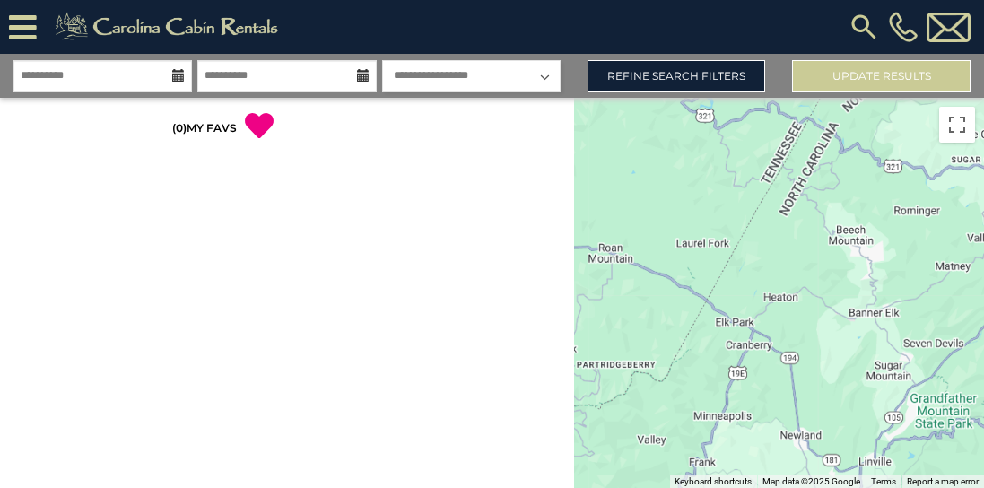
select select "*"
